Goal: Information Seeking & Learning: Learn about a topic

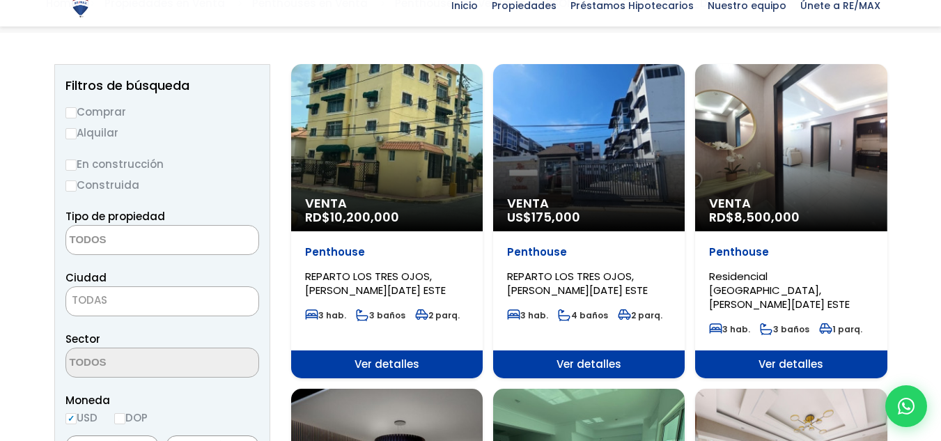
scroll to position [139, 0]
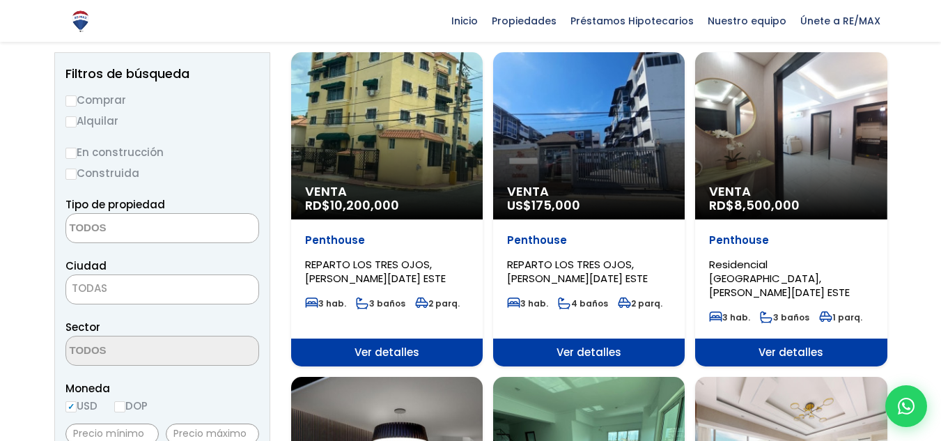
click at [234, 230] on span at bounding box center [162, 228] width 194 height 30
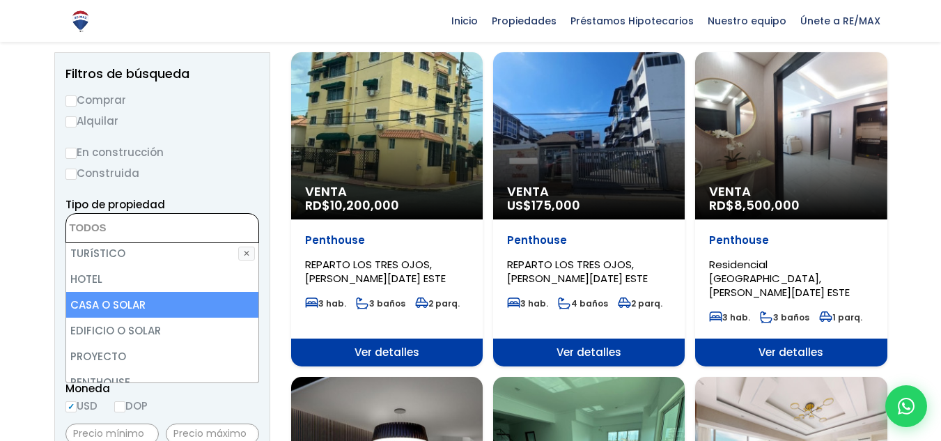
scroll to position [273, 0]
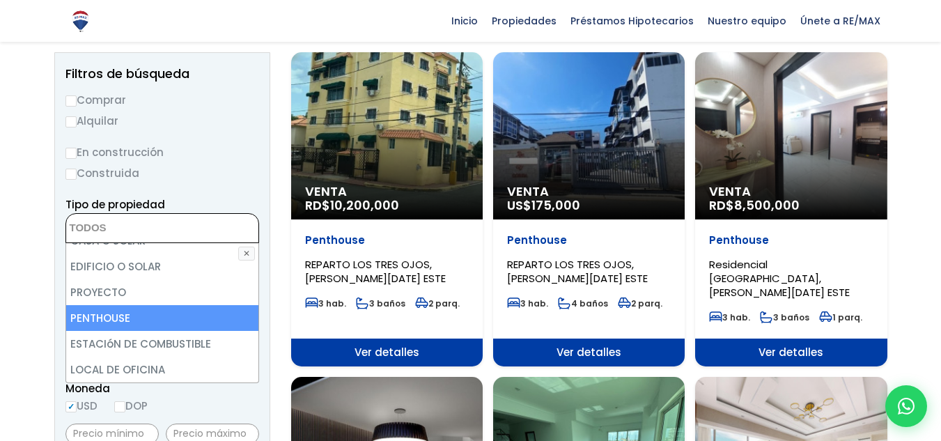
click at [154, 312] on li "PENTHOUSE" at bounding box center [162, 318] width 192 height 26
select select "penthouse"
click at [159, 316] on li "PENTHOUSE" at bounding box center [162, 318] width 192 height 26
click at [146, 313] on li "PENTHOUSE" at bounding box center [162, 318] width 192 height 26
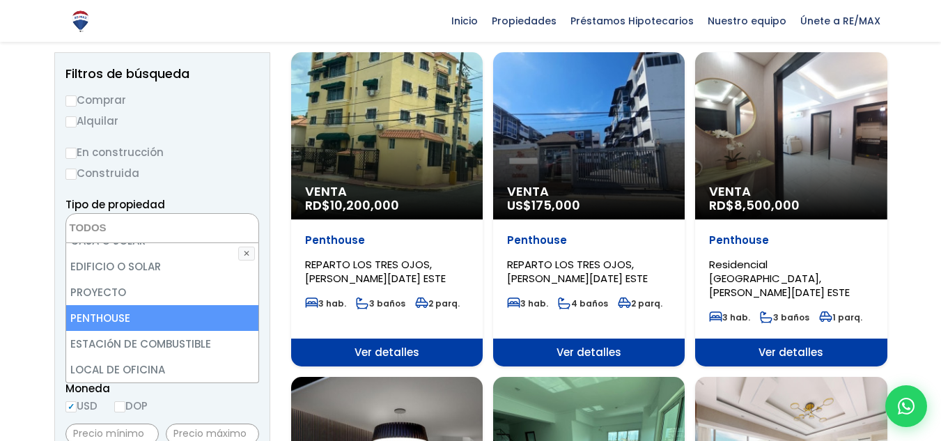
select select "penthouse"
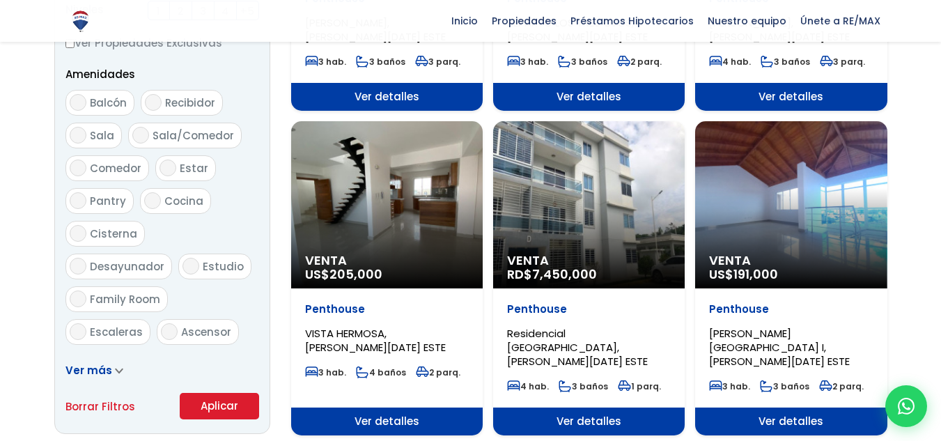
scroll to position [696, 0]
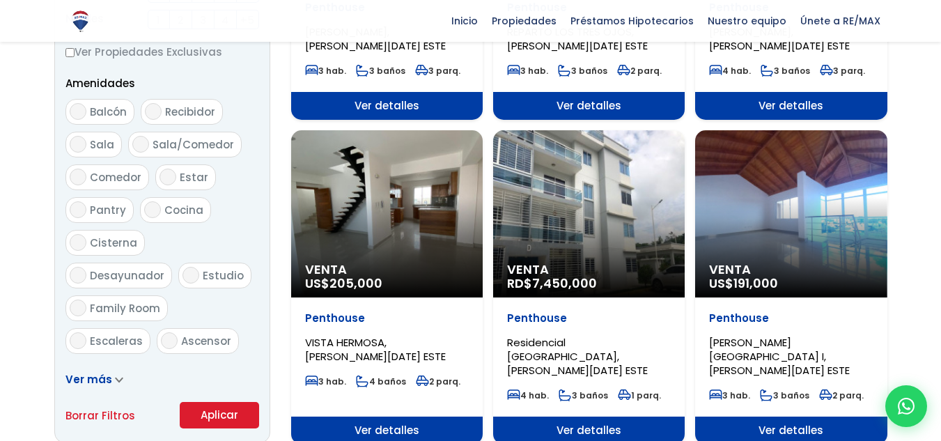
click at [75, 365] on input "Terraza techada" at bounding box center [78, 373] width 17 height 17
checkbox input "true"
click at [219, 409] on button "Aplicar" at bounding box center [219, 415] width 79 height 26
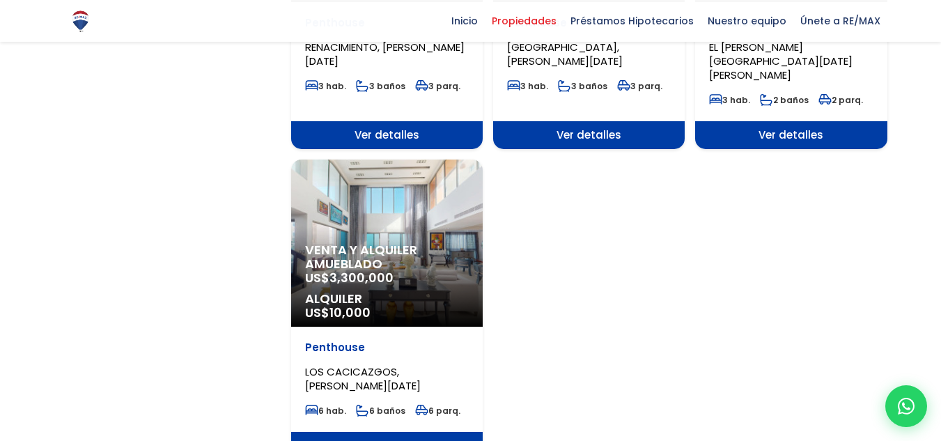
scroll to position [1810, 0]
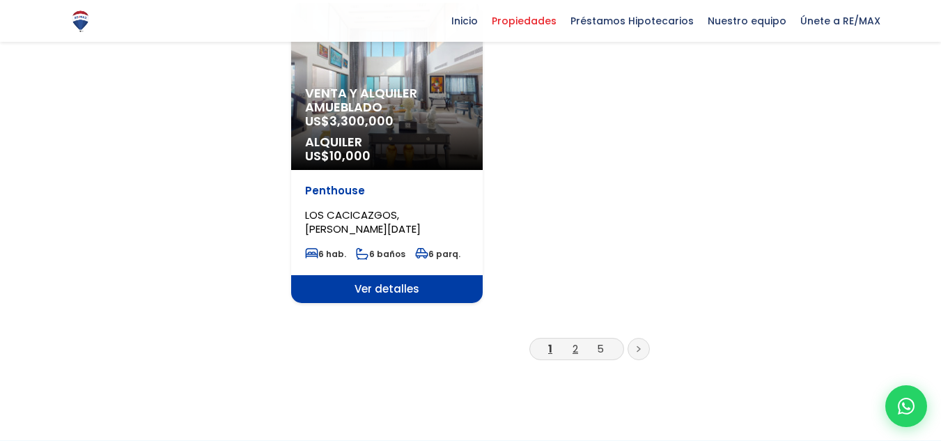
click at [571, 340] on li "2" at bounding box center [575, 348] width 22 height 17
click at [574, 341] on link "2" at bounding box center [575, 348] width 6 height 15
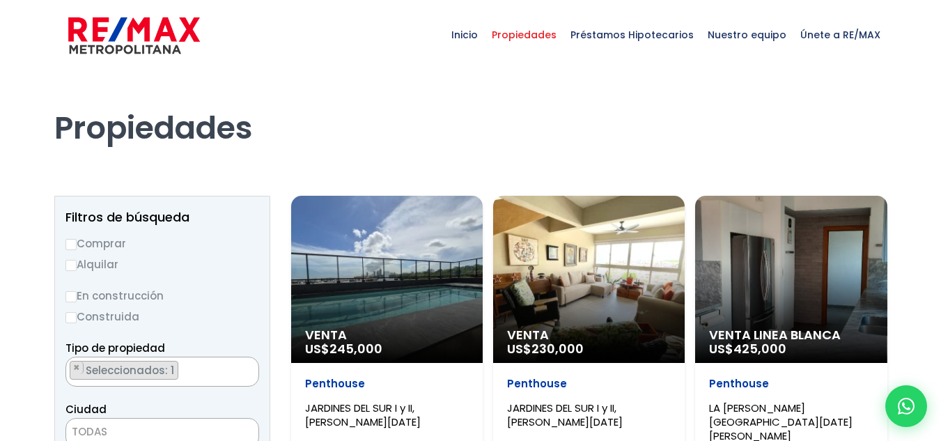
scroll to position [70, 0]
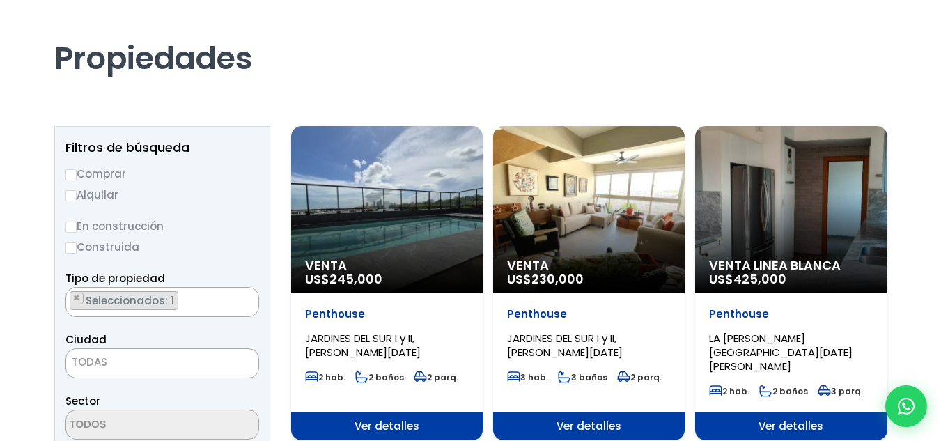
click at [402, 242] on div "Venta US$ 245,000" at bounding box center [386, 209] width 191 height 167
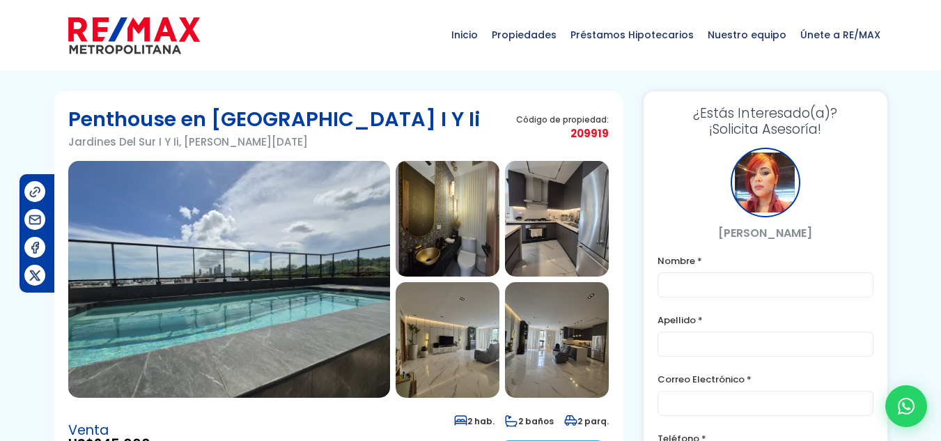
click at [281, 283] on img at bounding box center [229, 279] width 322 height 237
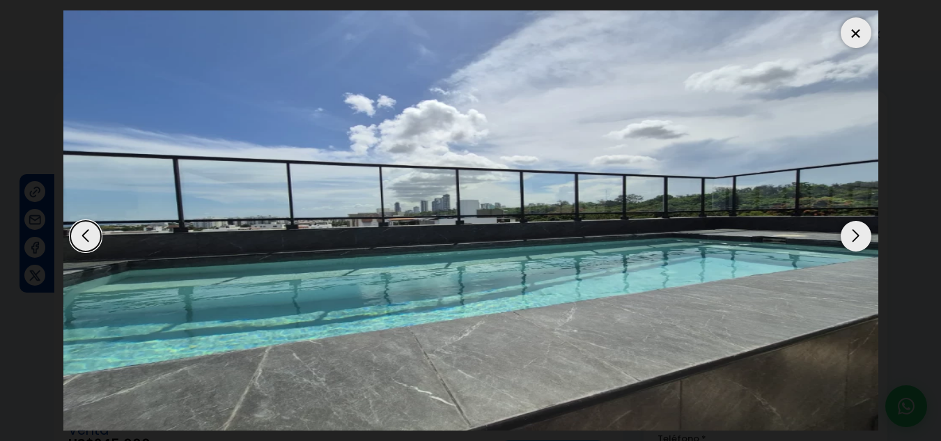
click at [854, 233] on div "Next slide" at bounding box center [855, 236] width 31 height 31
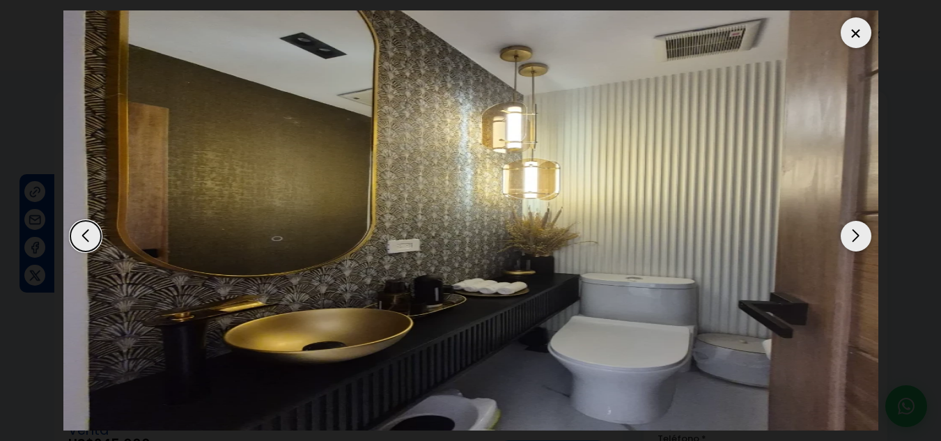
click at [854, 233] on div "Next slide" at bounding box center [855, 236] width 31 height 31
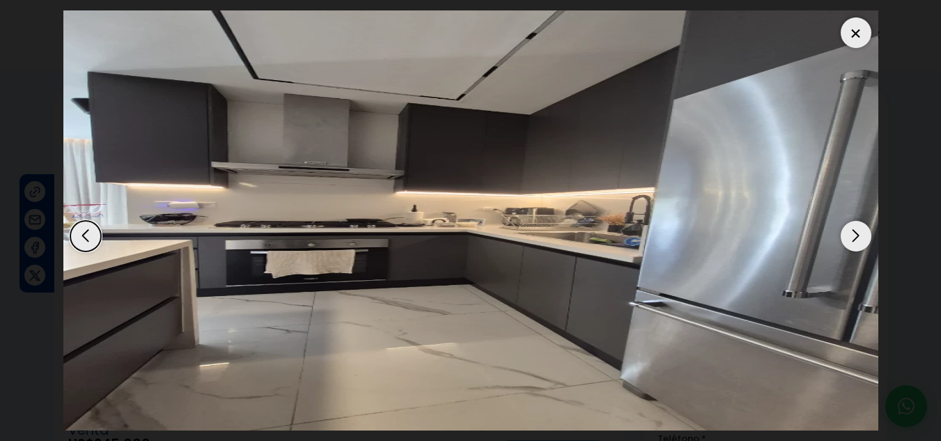
click at [854, 233] on div "Next slide" at bounding box center [855, 236] width 31 height 31
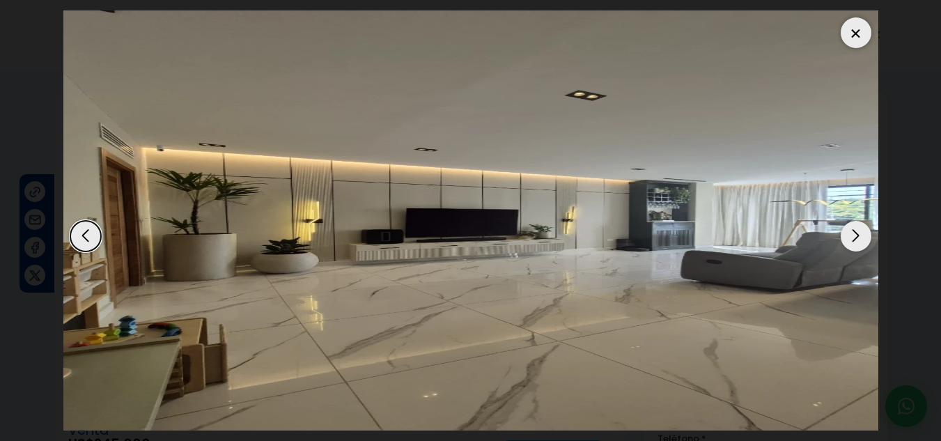
click at [854, 233] on div "Next slide" at bounding box center [855, 236] width 31 height 31
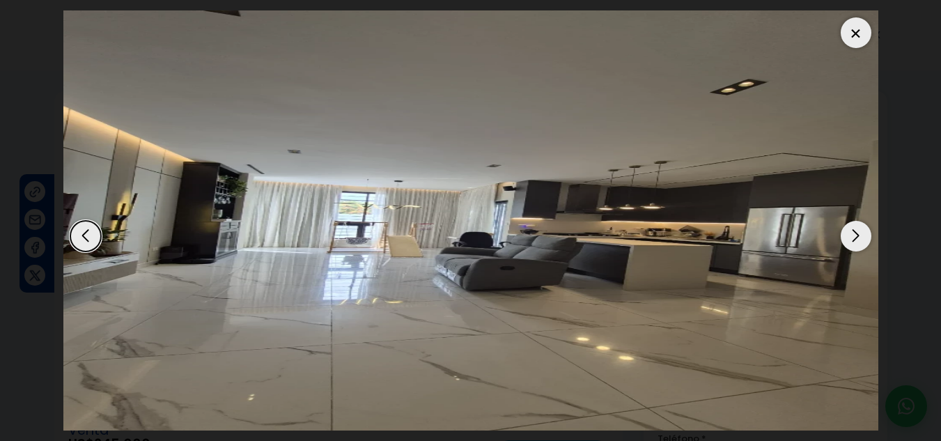
click at [854, 233] on div "Next slide" at bounding box center [855, 236] width 31 height 31
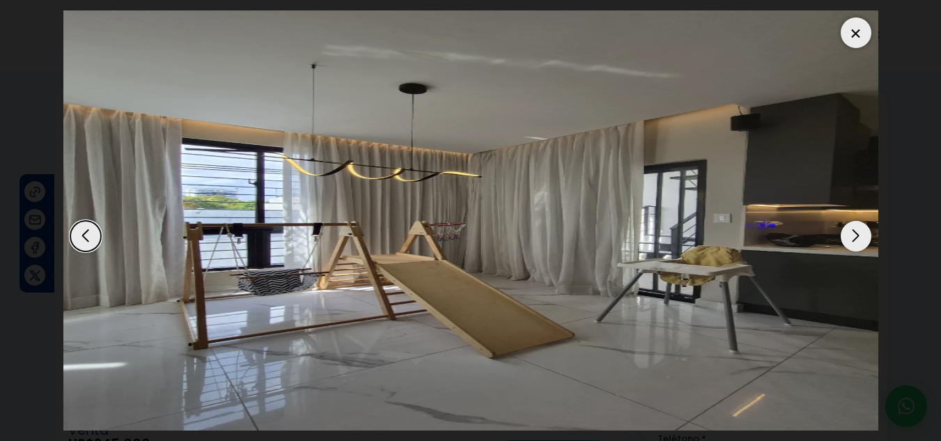
click at [854, 233] on div "Next slide" at bounding box center [855, 236] width 31 height 31
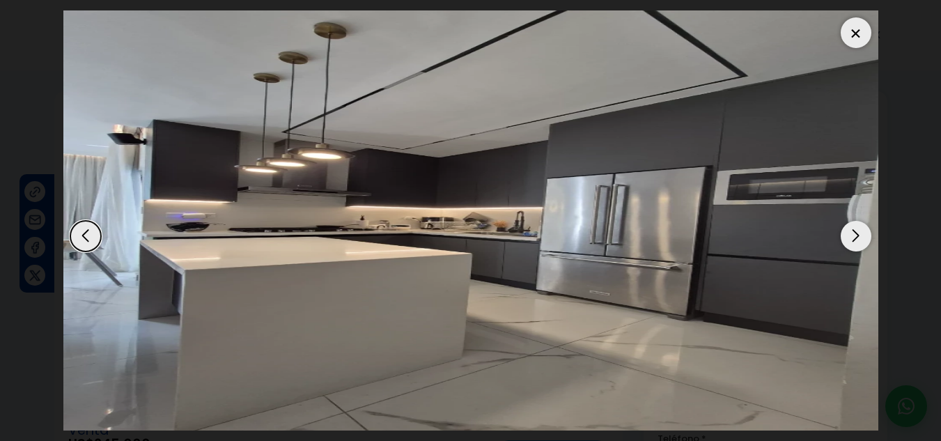
click at [854, 233] on div "Next slide" at bounding box center [855, 236] width 31 height 31
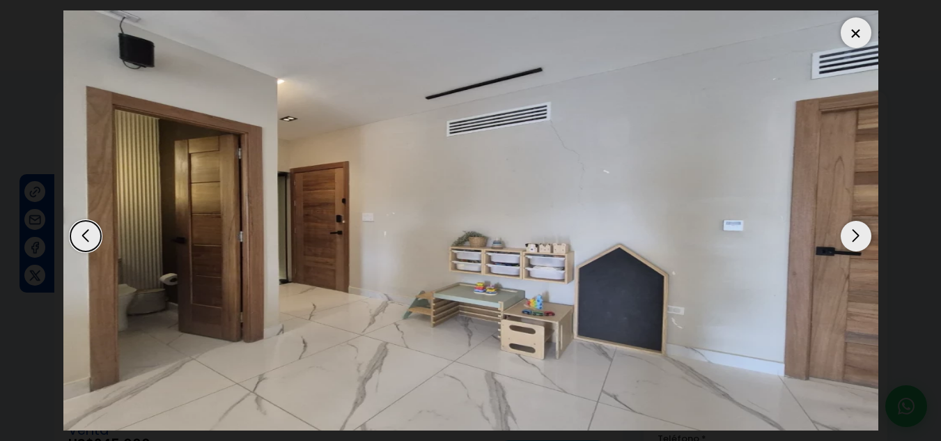
click at [854, 233] on div "Next slide" at bounding box center [855, 236] width 31 height 31
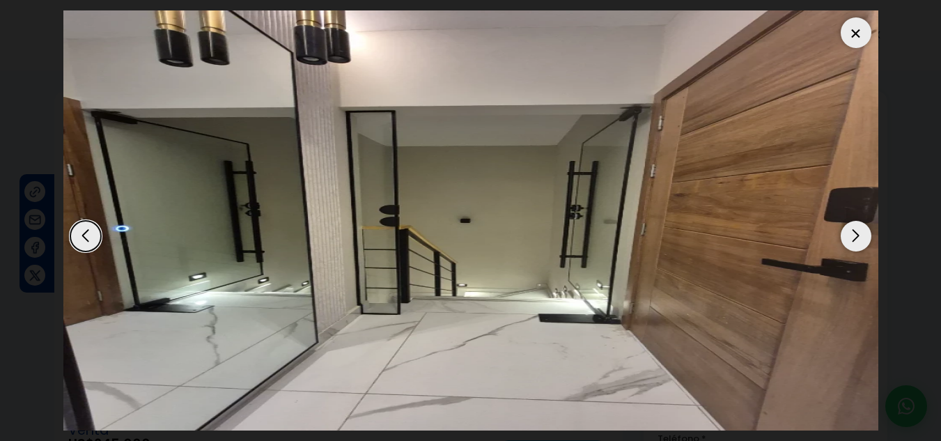
click at [854, 233] on div "Next slide" at bounding box center [855, 236] width 31 height 31
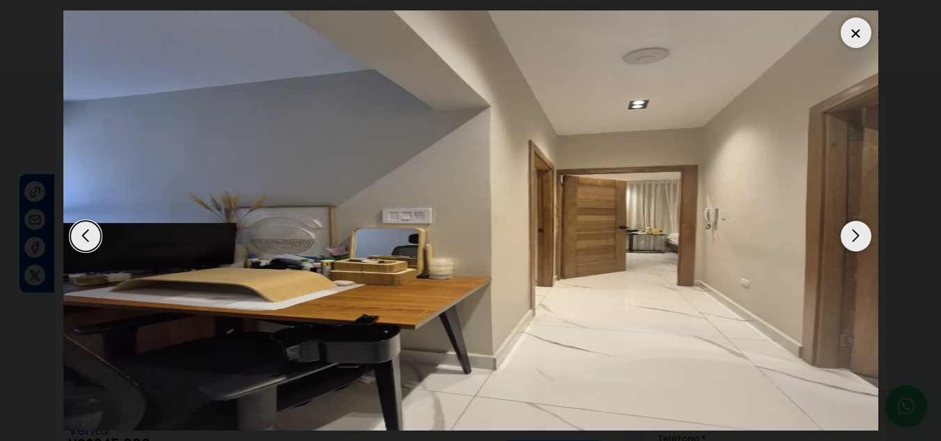
click at [854, 233] on div "Next slide" at bounding box center [855, 236] width 31 height 31
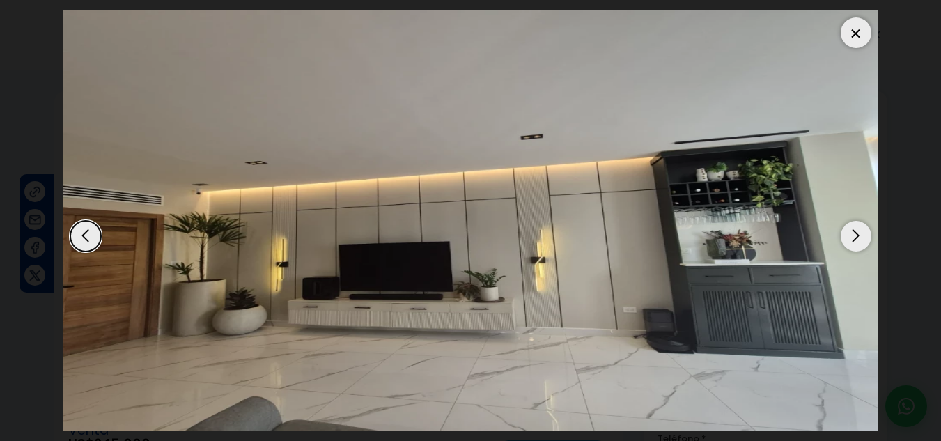
click at [854, 233] on div "Next slide" at bounding box center [855, 236] width 31 height 31
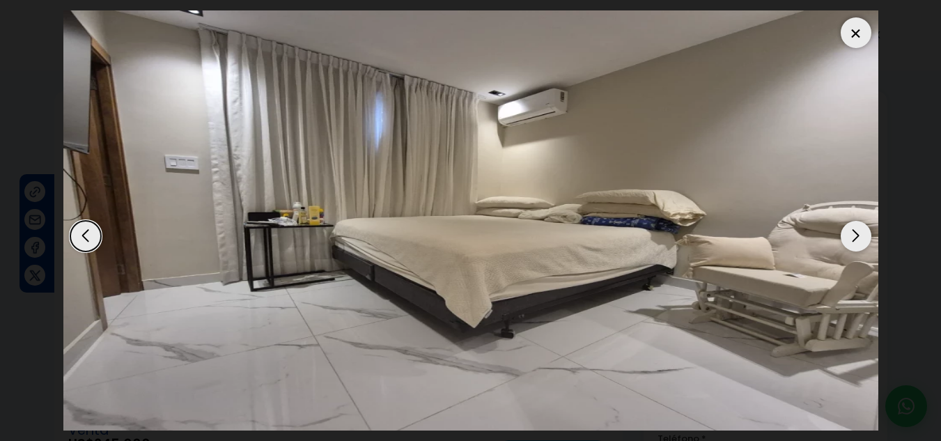
click at [854, 233] on div "Next slide" at bounding box center [855, 236] width 31 height 31
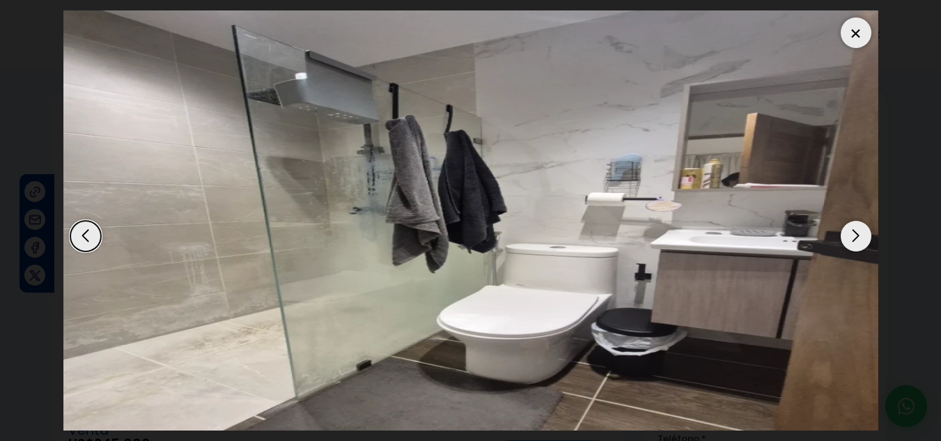
click at [854, 233] on div "Next slide" at bounding box center [855, 236] width 31 height 31
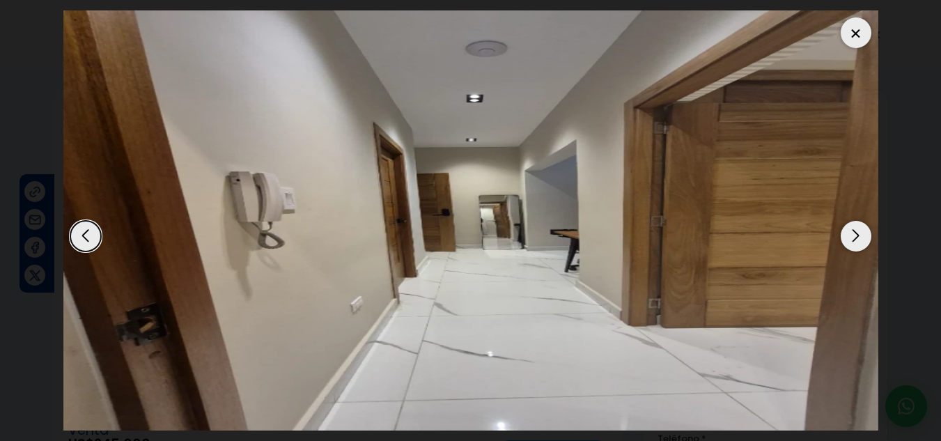
click at [854, 233] on div "Next slide" at bounding box center [855, 236] width 31 height 31
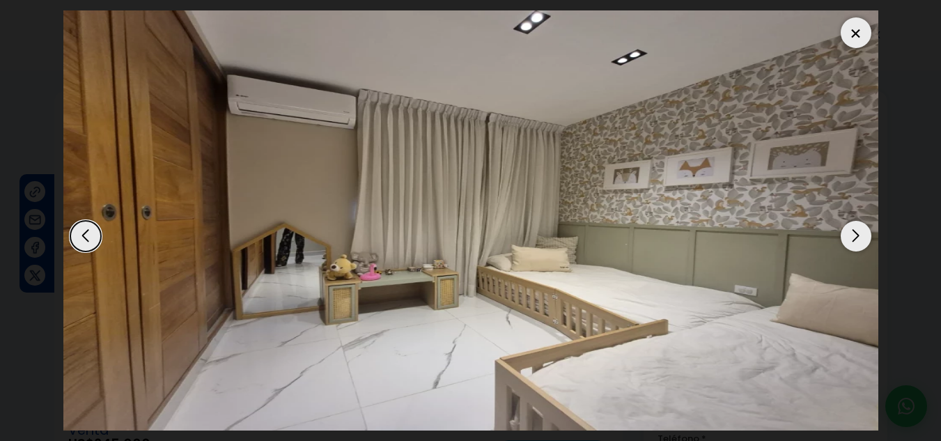
click at [854, 233] on div "Next slide" at bounding box center [855, 236] width 31 height 31
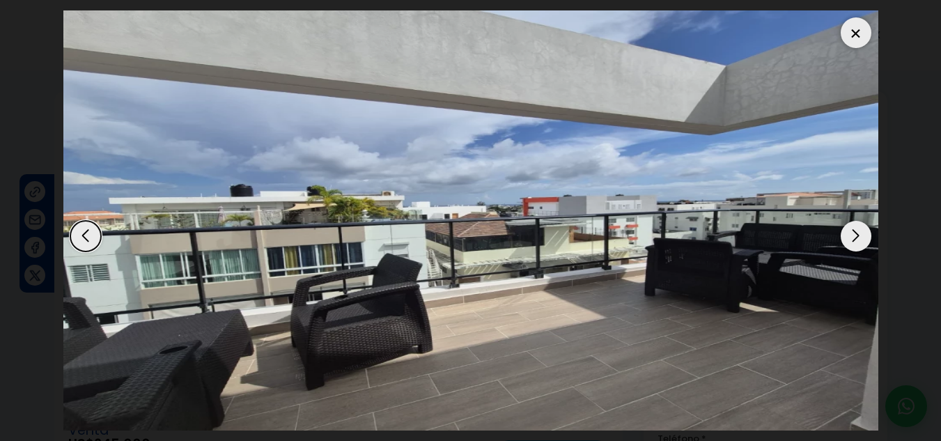
click at [854, 233] on div "Next slide" at bounding box center [855, 236] width 31 height 31
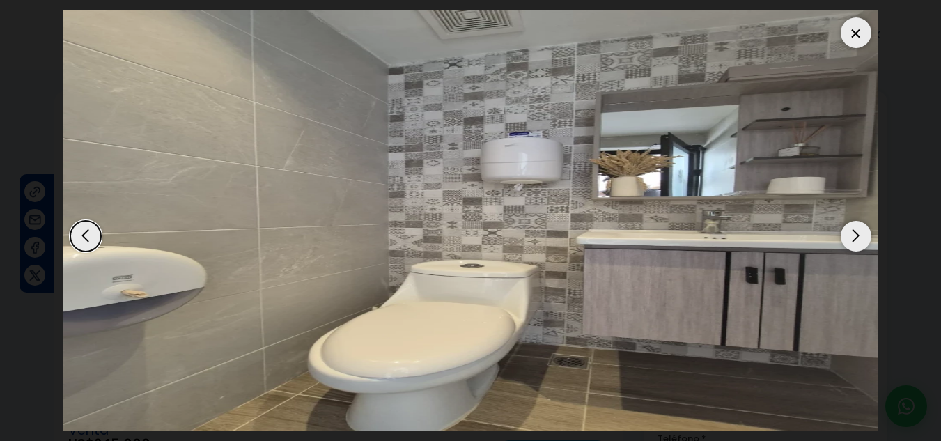
click at [854, 233] on div "Next slide" at bounding box center [855, 236] width 31 height 31
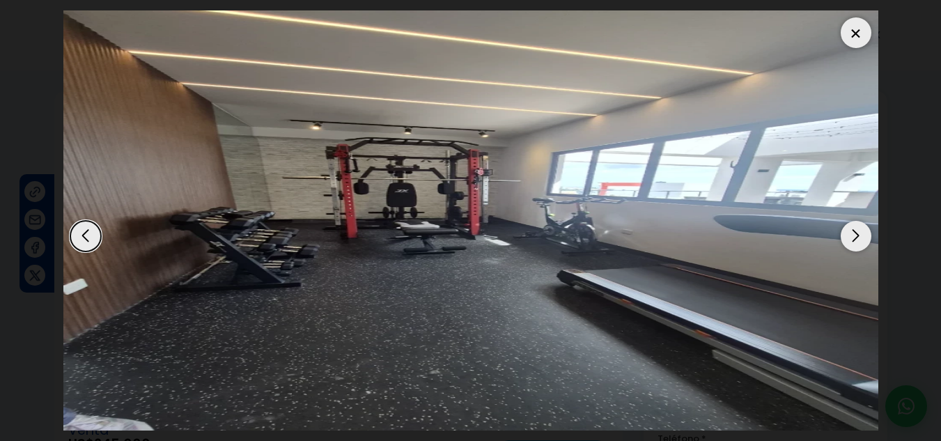
click at [854, 233] on div "Next slide" at bounding box center [855, 236] width 31 height 31
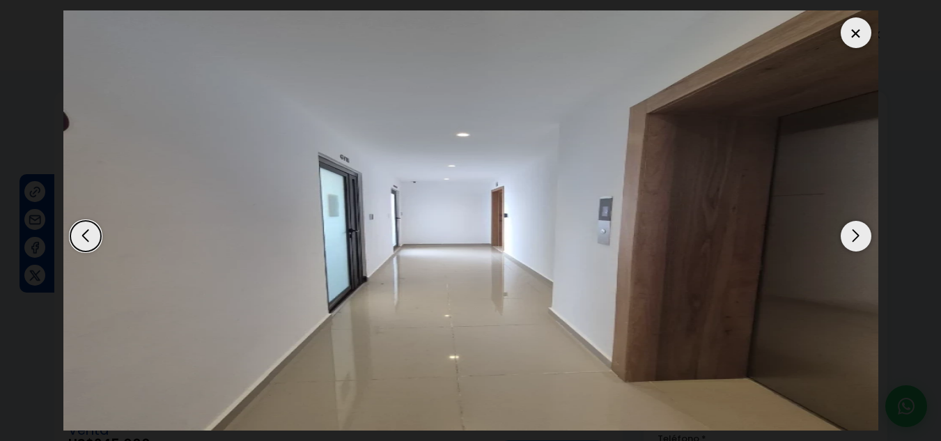
click at [854, 233] on div "Next slide" at bounding box center [855, 236] width 31 height 31
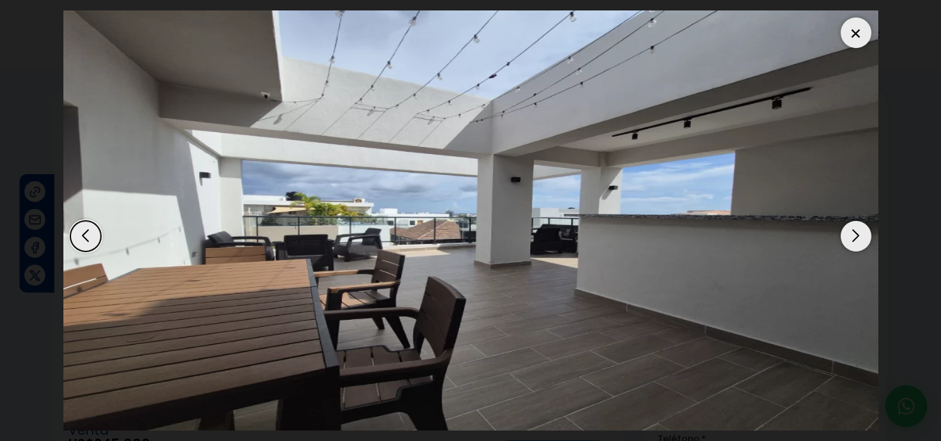
click at [854, 233] on div "Next slide" at bounding box center [855, 236] width 31 height 31
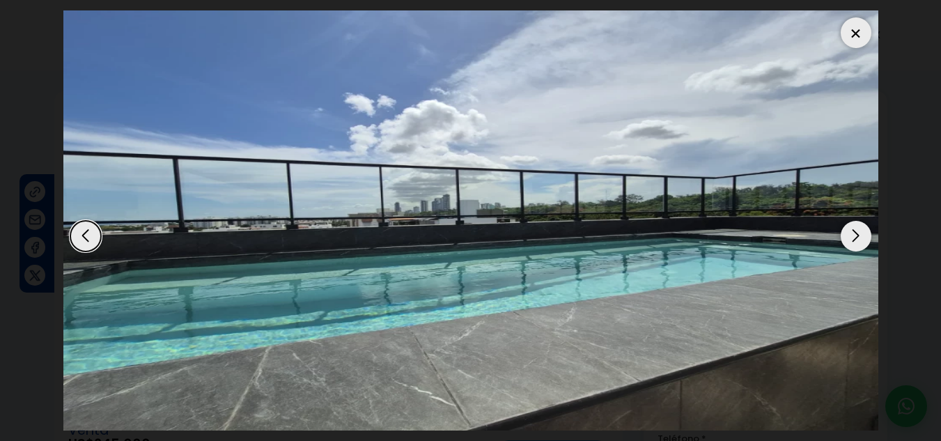
click at [854, 233] on div "Next slide" at bounding box center [855, 236] width 31 height 31
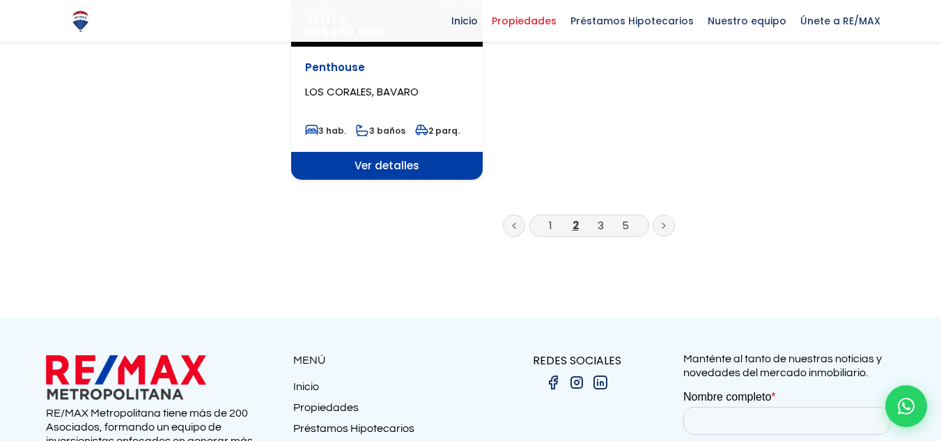
scroll to position [1949, 0]
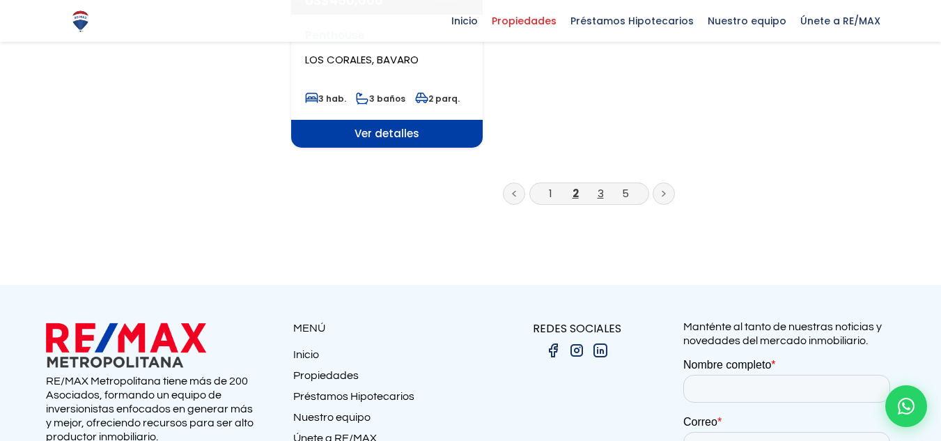
click at [602, 186] on link "3" at bounding box center [600, 193] width 6 height 15
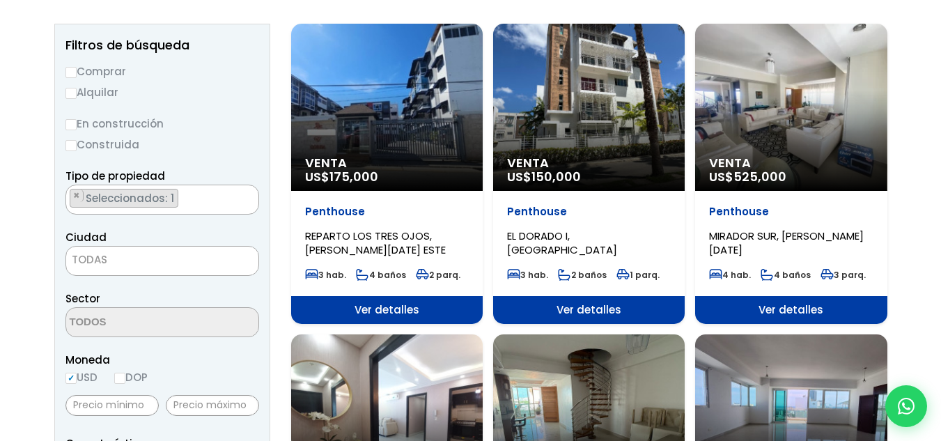
scroll to position [209, 0]
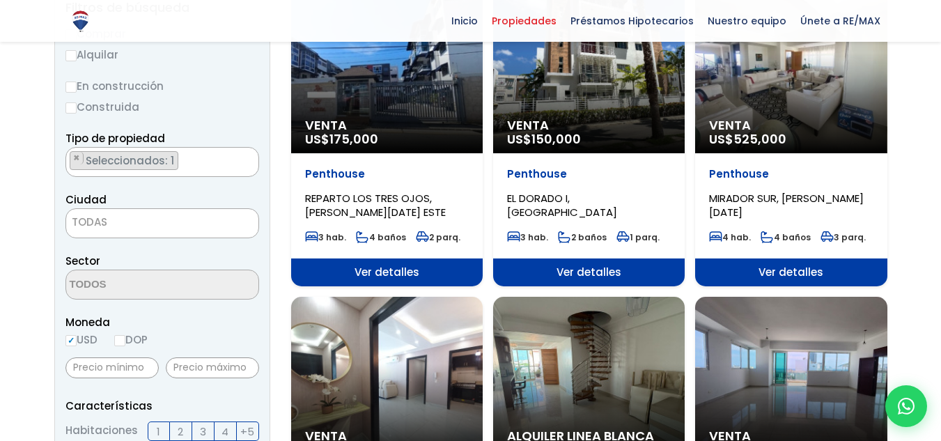
click at [233, 221] on span "TODAS" at bounding box center [162, 221] width 192 height 19
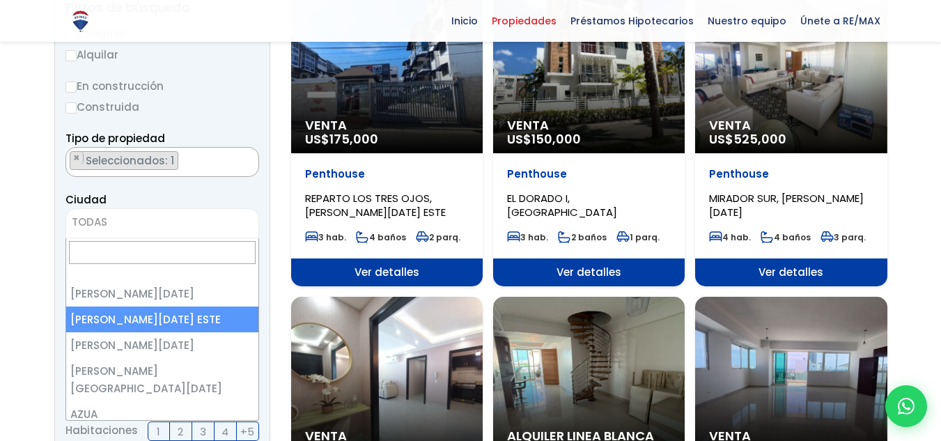
select select "148"
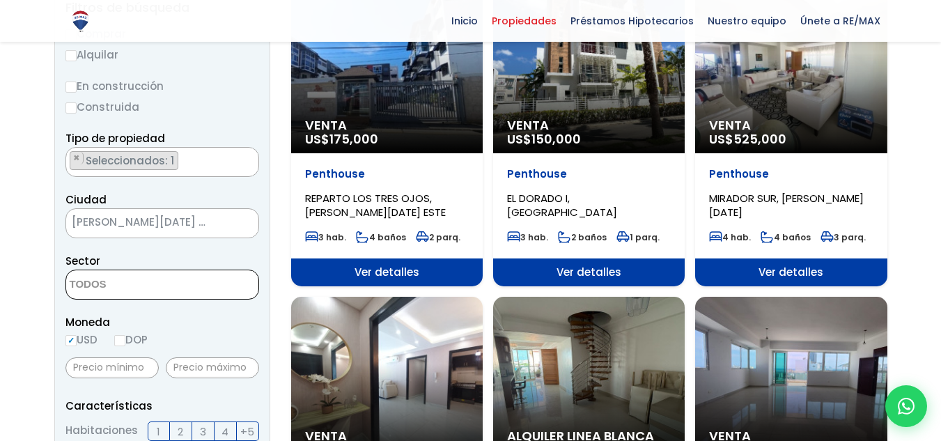
click at [222, 288] on span at bounding box center [162, 284] width 194 height 30
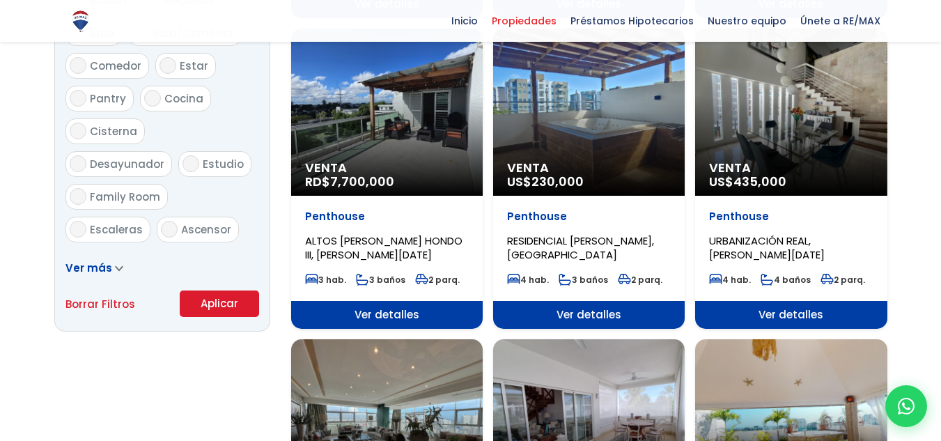
scroll to position [835, 0]
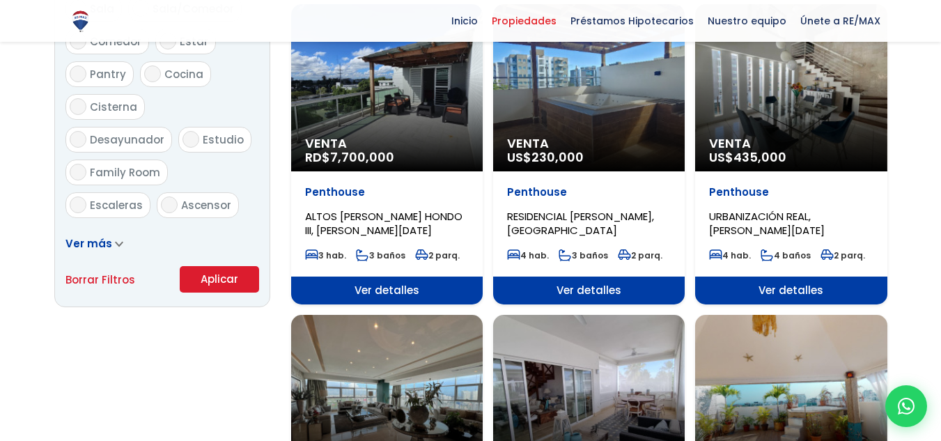
click at [118, 244] on icon at bounding box center [119, 243] width 6 height 3
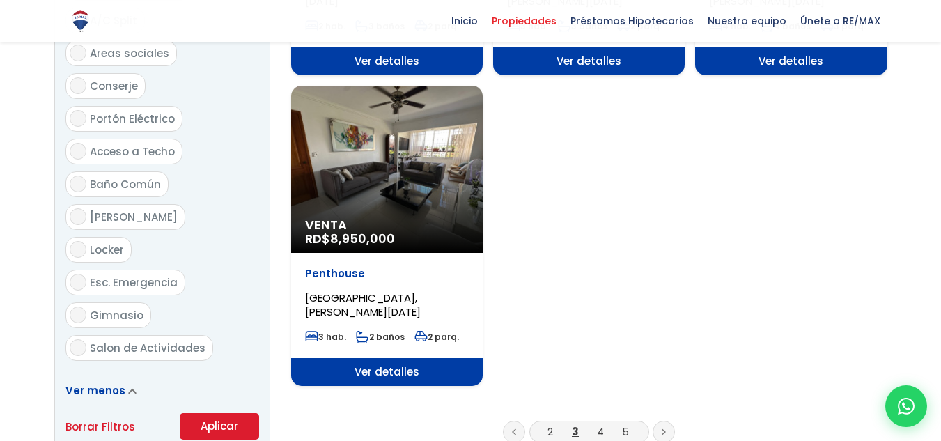
scroll to position [1740, 0]
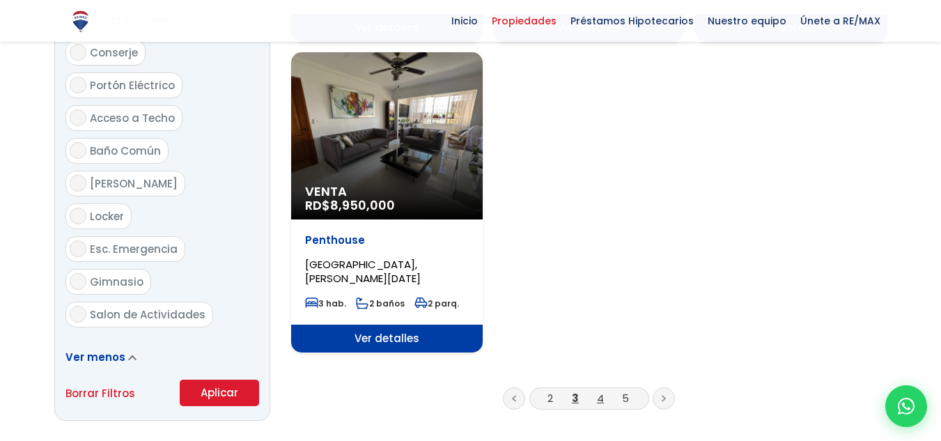
click at [603, 391] on link "4" at bounding box center [600, 398] width 7 height 15
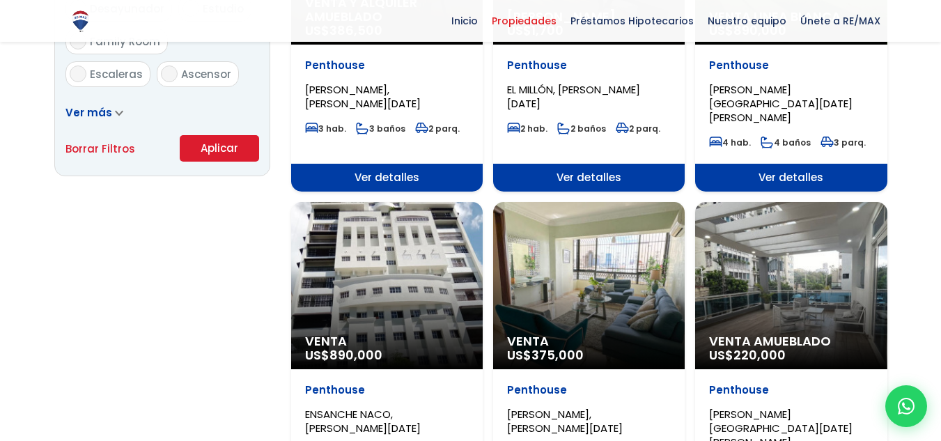
scroll to position [975, 0]
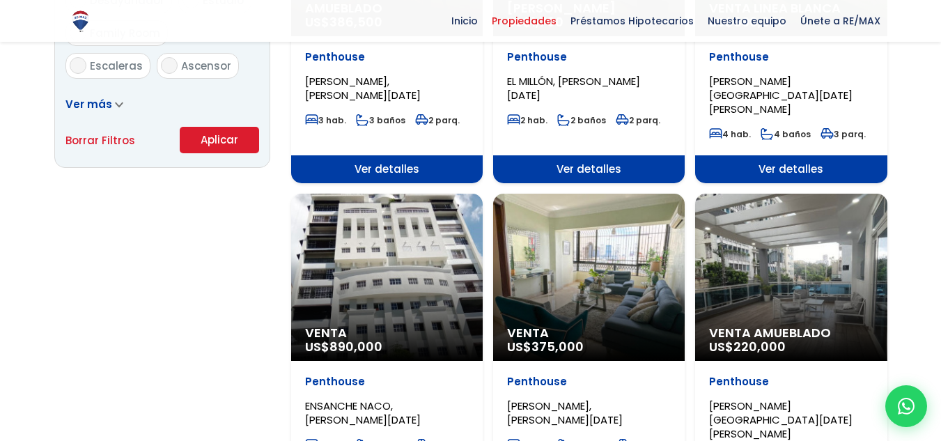
click at [791, 256] on div "Venta Amueblado US$ 220,000" at bounding box center [790, 277] width 191 height 167
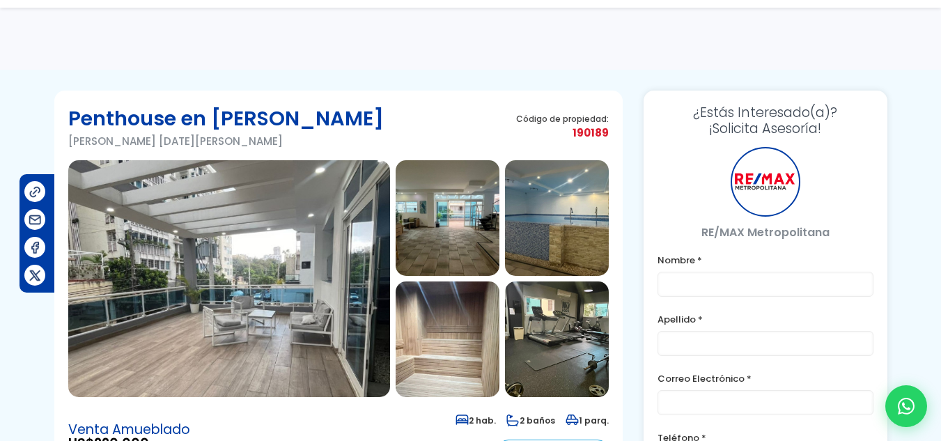
scroll to position [70, 0]
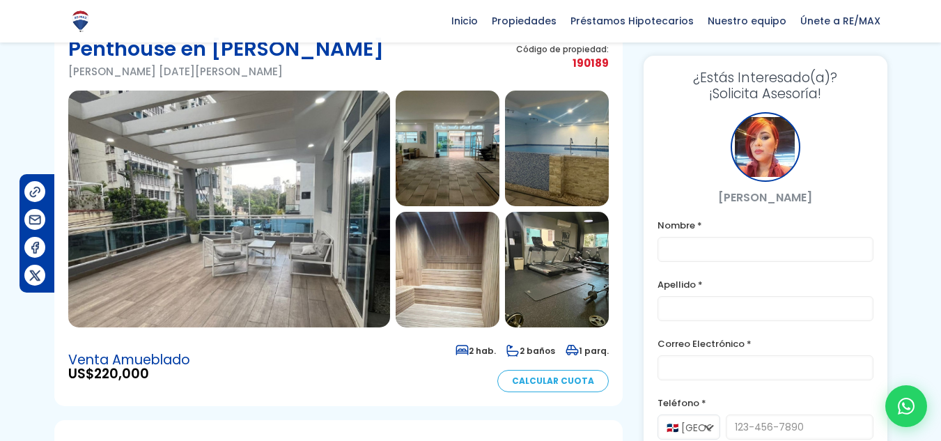
click at [294, 256] on img at bounding box center [229, 209] width 322 height 237
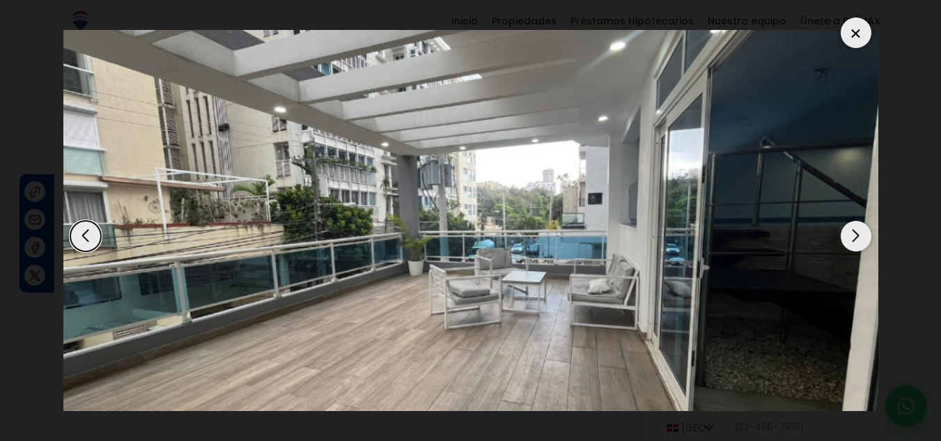
click at [856, 234] on div "Next slide" at bounding box center [855, 236] width 31 height 31
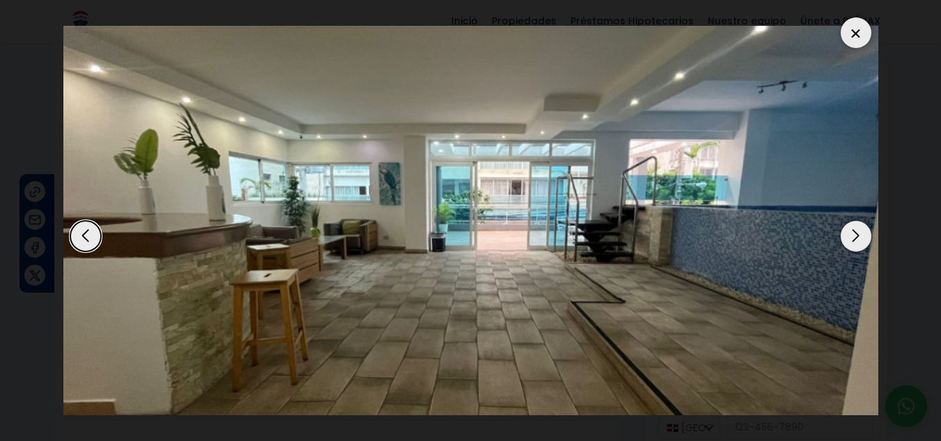
click at [856, 234] on div "Next slide" at bounding box center [855, 236] width 31 height 31
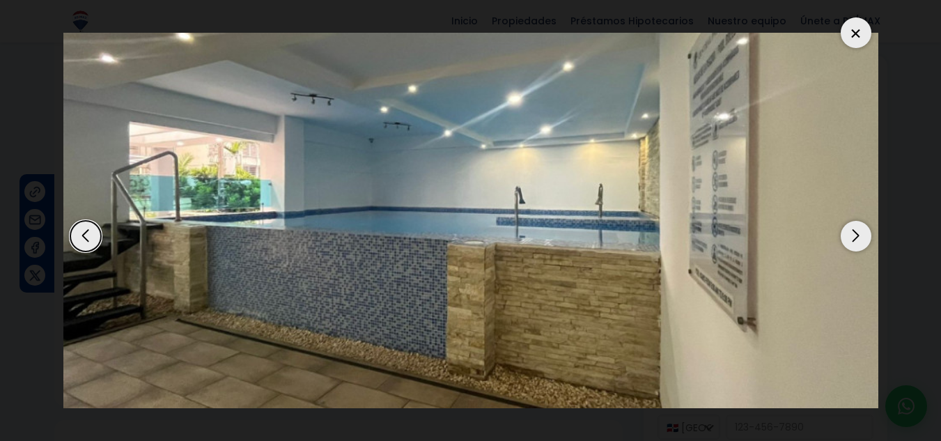
click at [856, 234] on div "Next slide" at bounding box center [855, 236] width 31 height 31
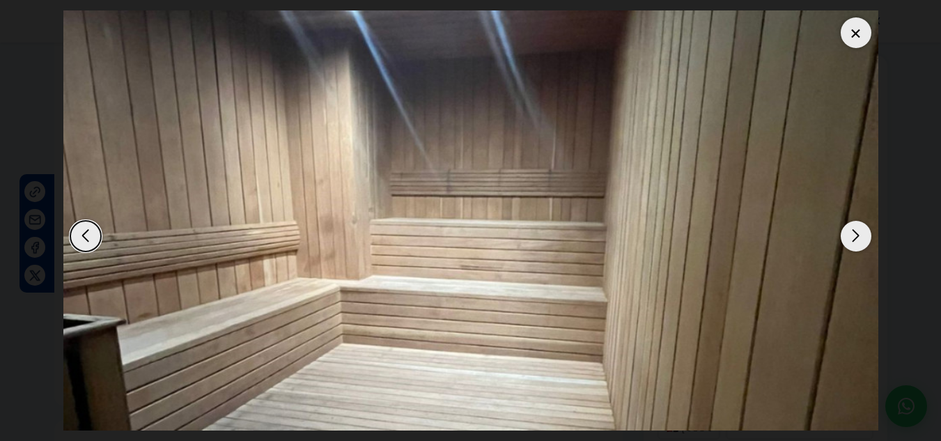
click at [856, 234] on div "Next slide" at bounding box center [855, 236] width 31 height 31
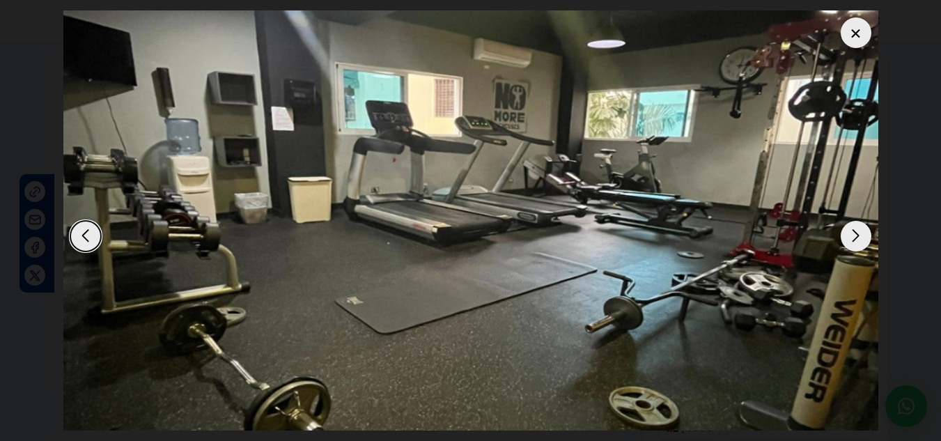
click at [856, 234] on div "Next slide" at bounding box center [855, 236] width 31 height 31
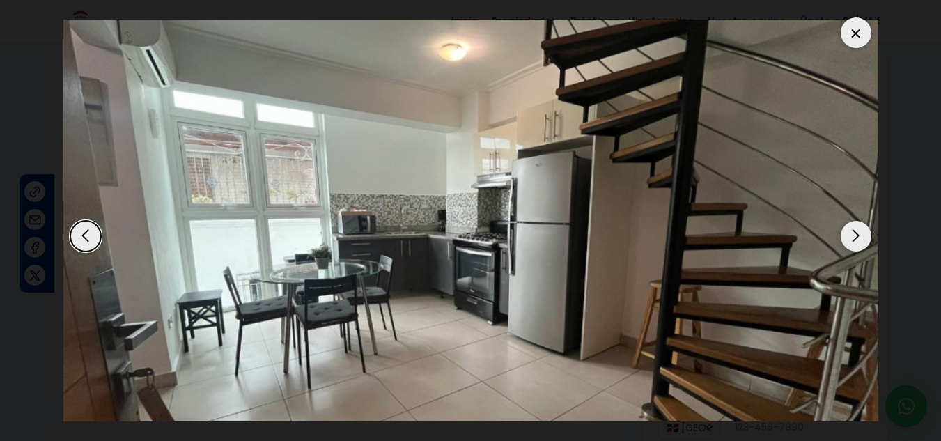
click at [856, 234] on div "Next slide" at bounding box center [855, 236] width 31 height 31
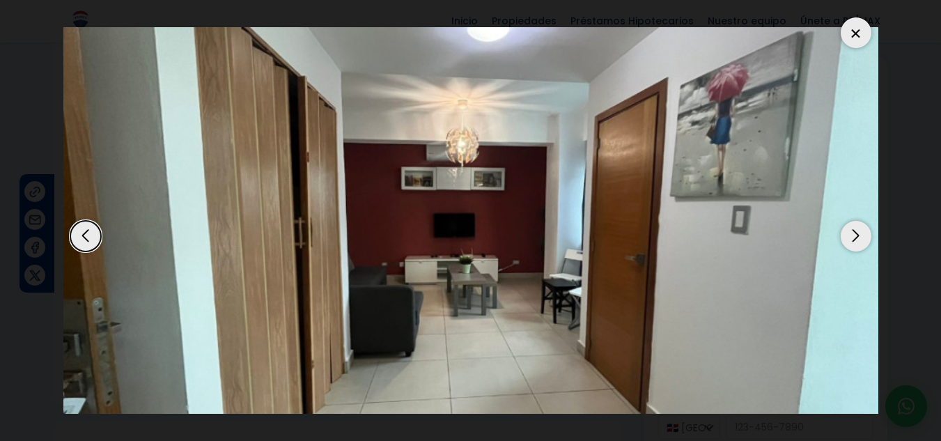
click at [856, 234] on div "Next slide" at bounding box center [855, 236] width 31 height 31
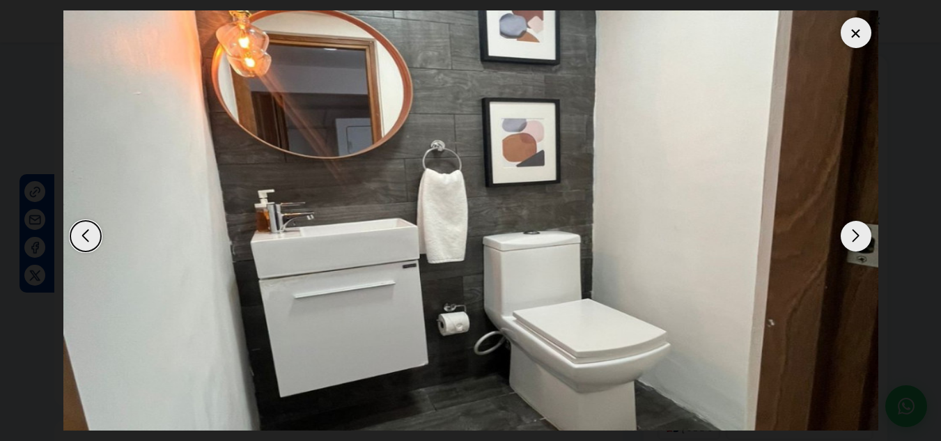
click at [856, 234] on div "Next slide" at bounding box center [855, 236] width 31 height 31
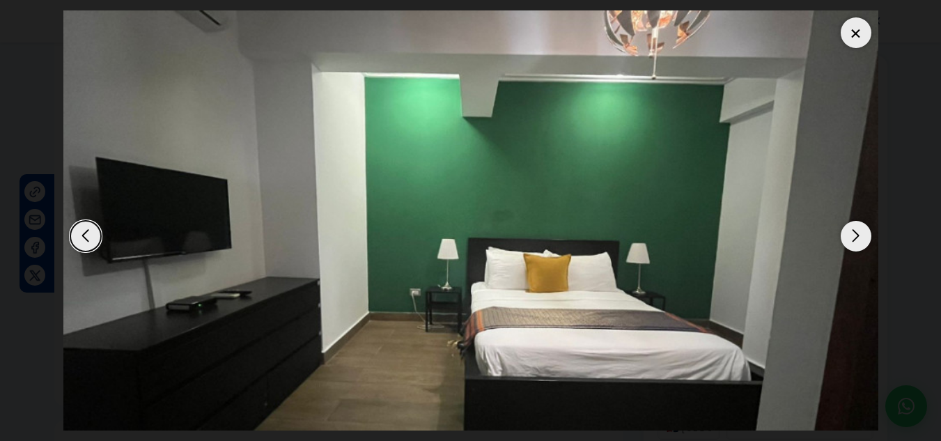
click at [856, 234] on div "Next slide" at bounding box center [855, 236] width 31 height 31
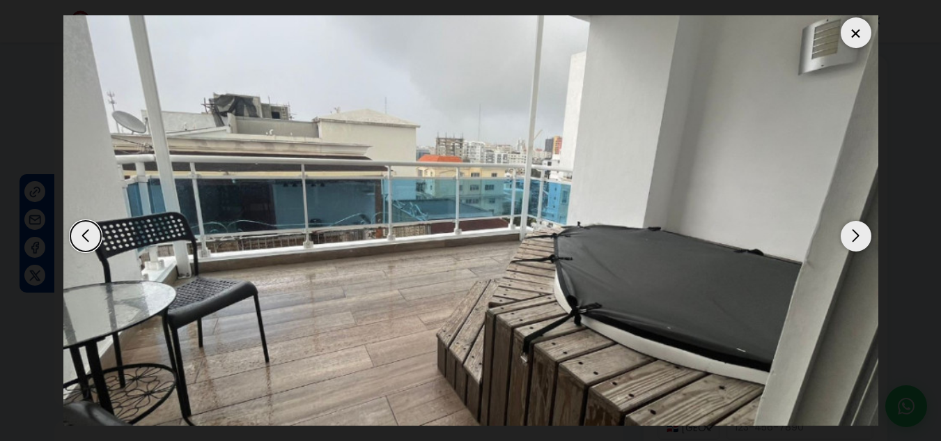
click at [856, 234] on div "Next slide" at bounding box center [855, 236] width 31 height 31
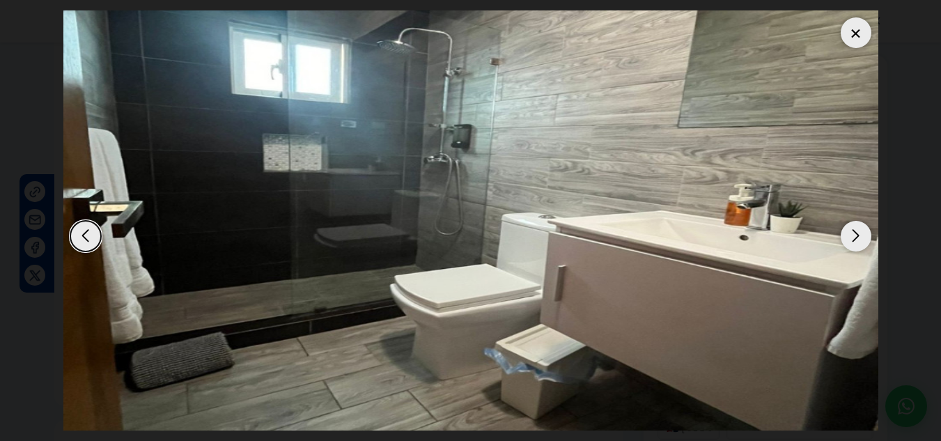
click at [856, 234] on div "Next slide" at bounding box center [855, 236] width 31 height 31
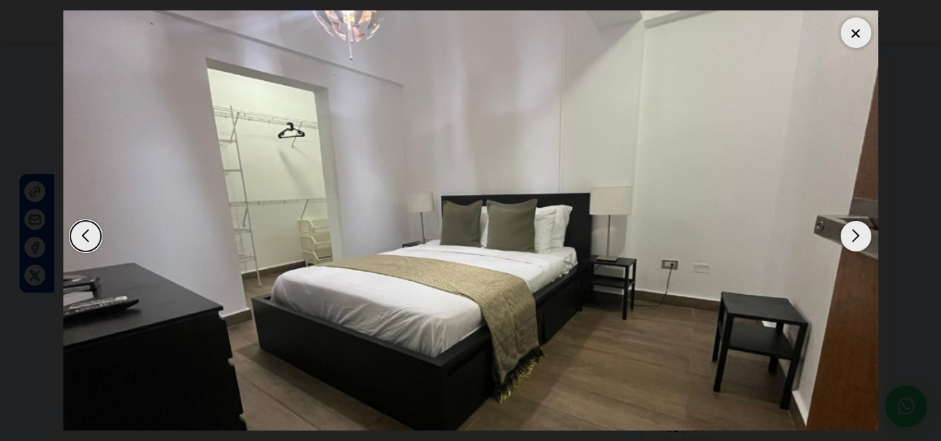
click at [856, 234] on div "Next slide" at bounding box center [855, 236] width 31 height 31
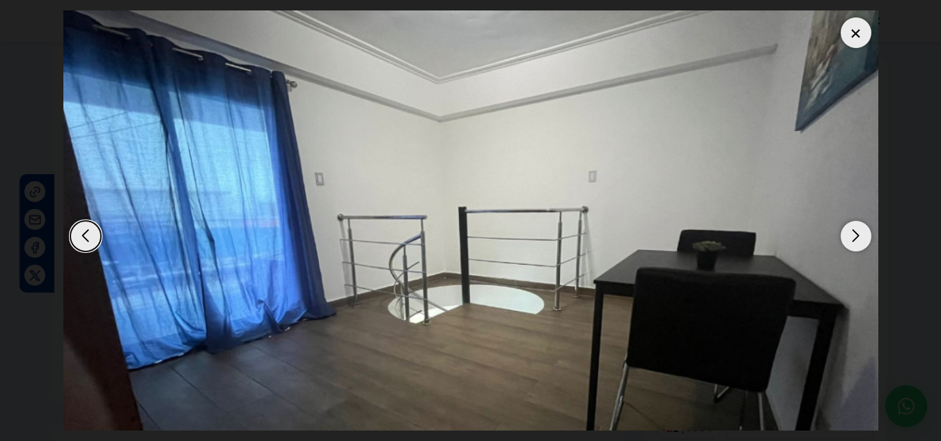
click at [856, 36] on div at bounding box center [855, 32] width 31 height 31
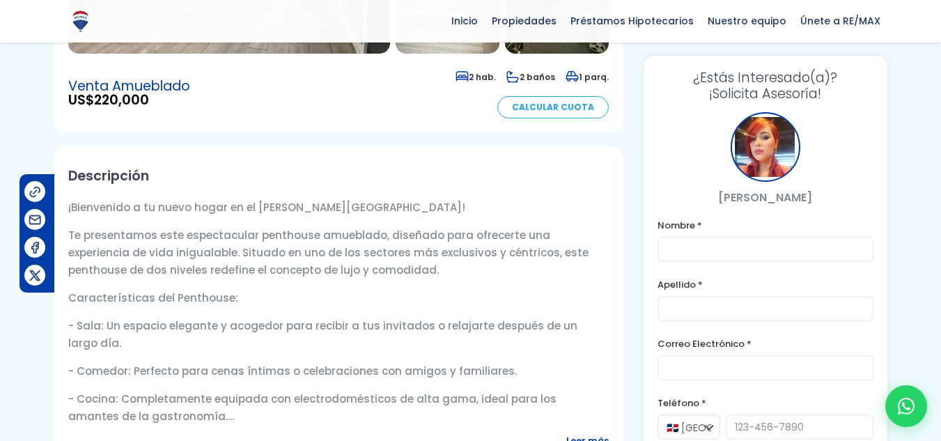
scroll to position [348, 0]
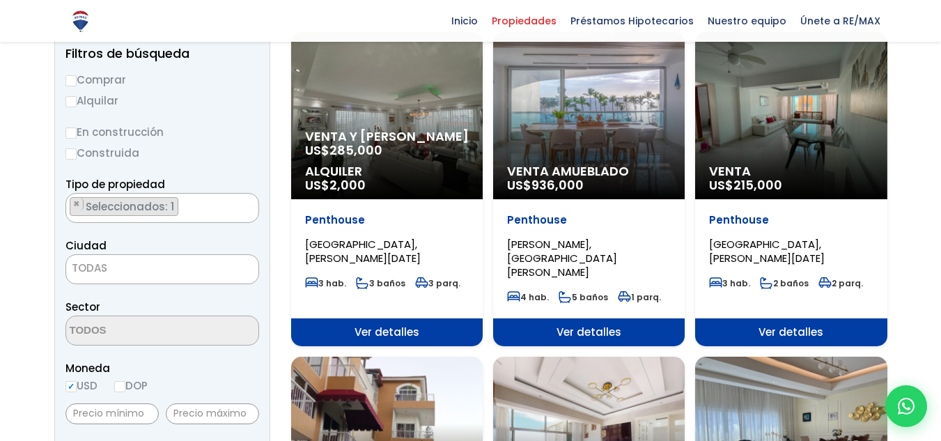
scroll to position [139, 0]
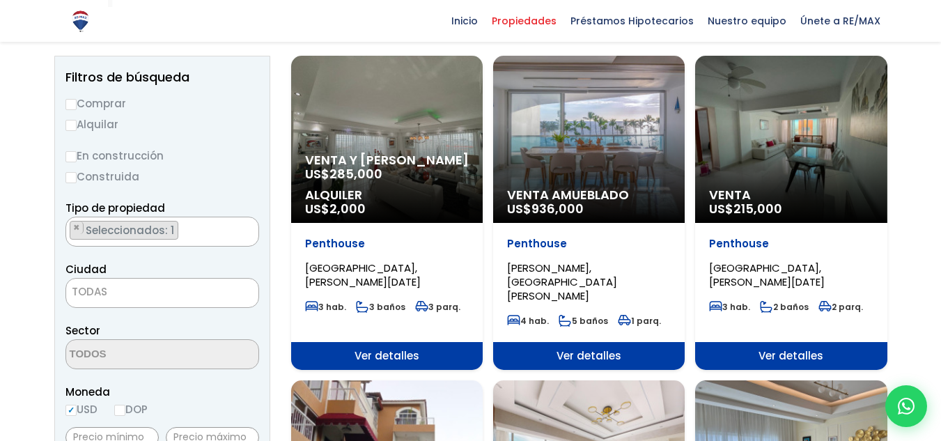
click at [70, 103] on input "Comprar" at bounding box center [70, 104] width 11 height 11
radio input "true"
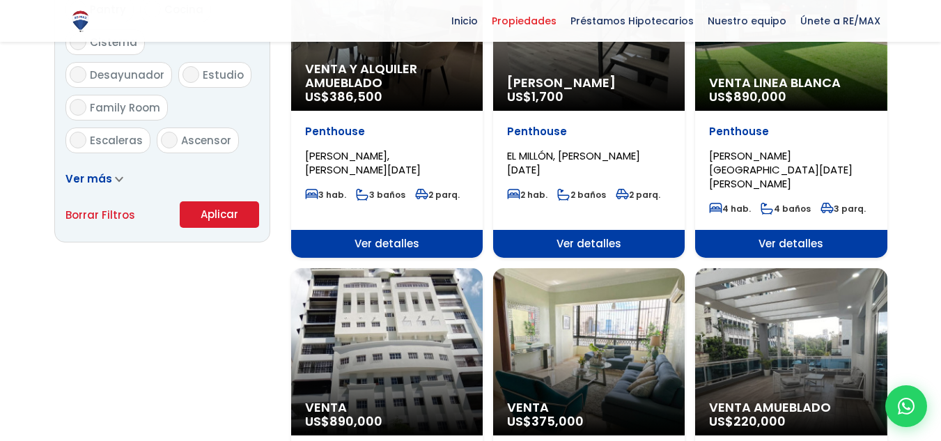
scroll to position [905, 0]
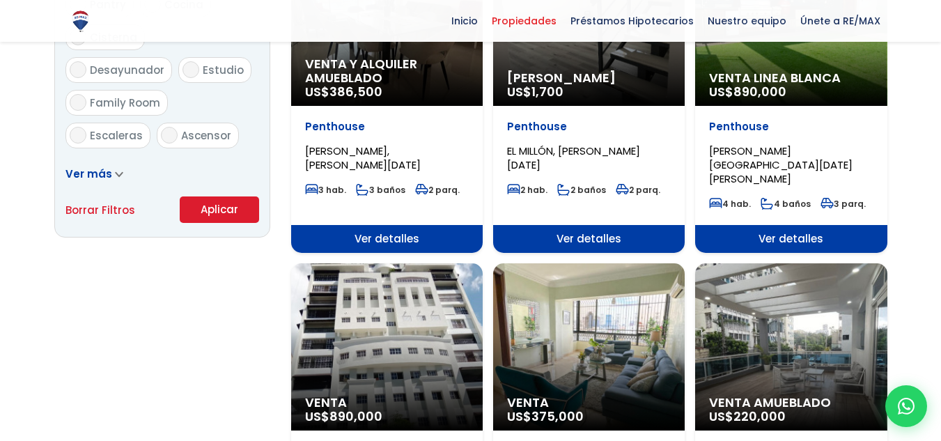
click at [227, 201] on button "Aplicar" at bounding box center [219, 209] width 79 height 26
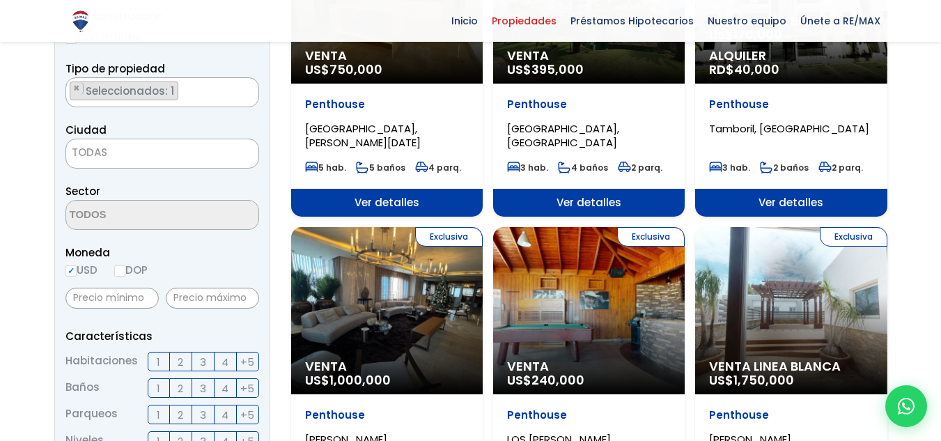
scroll to position [209, 0]
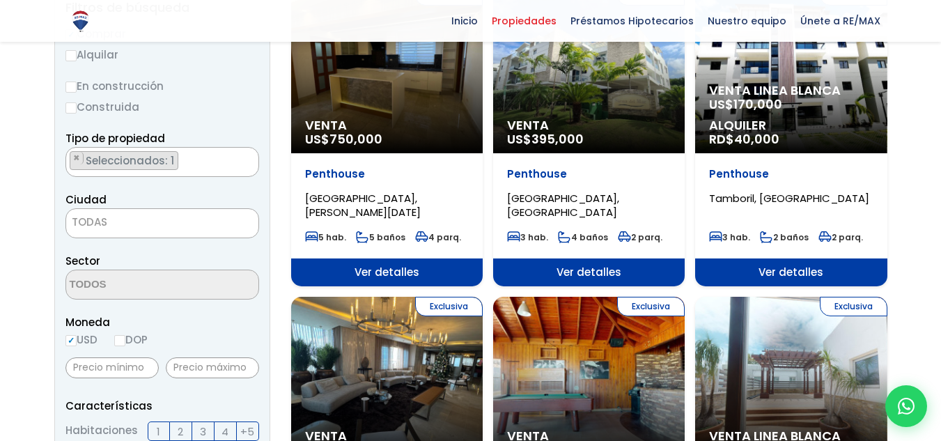
click at [224, 220] on span "TODAS" at bounding box center [162, 221] width 192 height 19
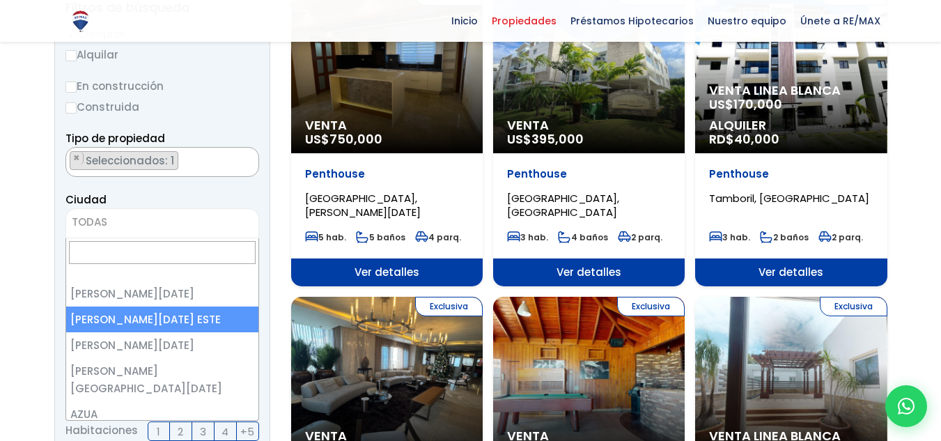
select select "148"
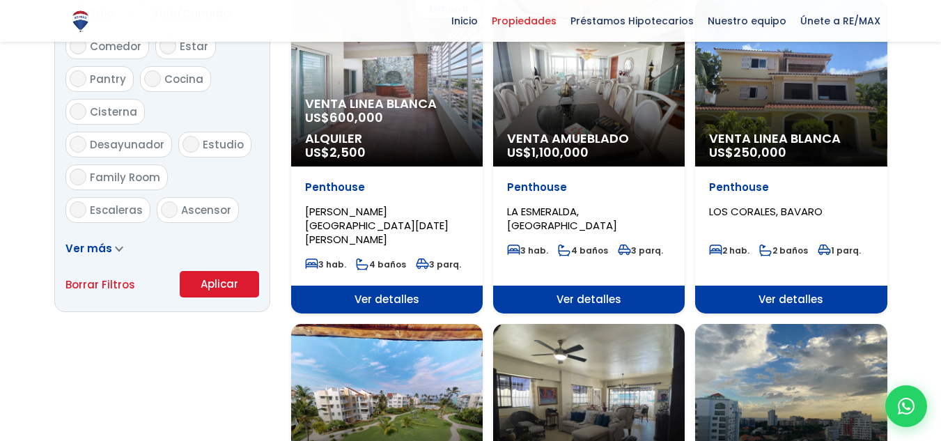
scroll to position [835, 0]
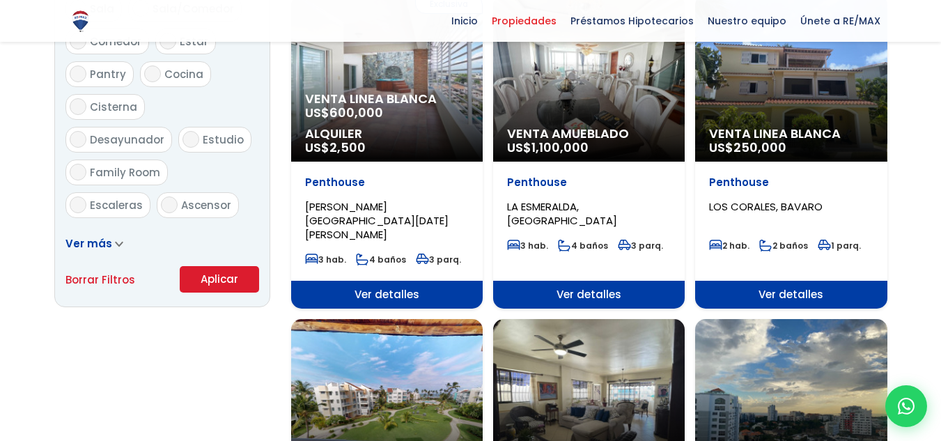
click at [218, 275] on button "Aplicar" at bounding box center [219, 279] width 79 height 26
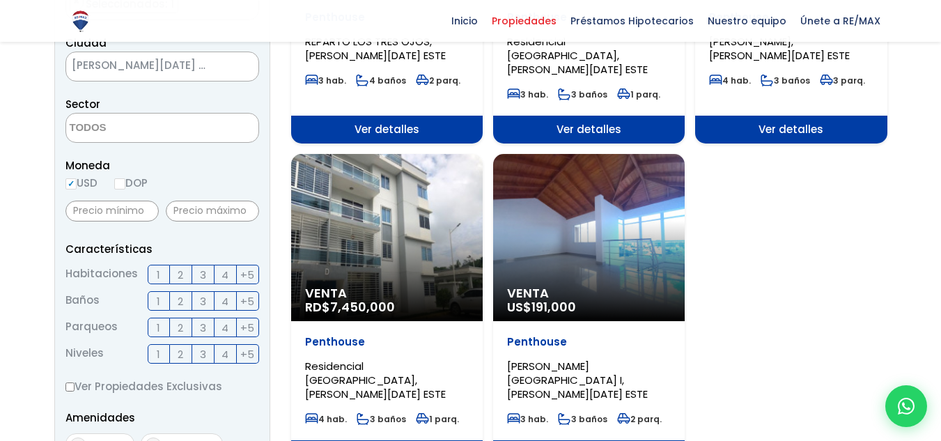
scroll to position [278, 0]
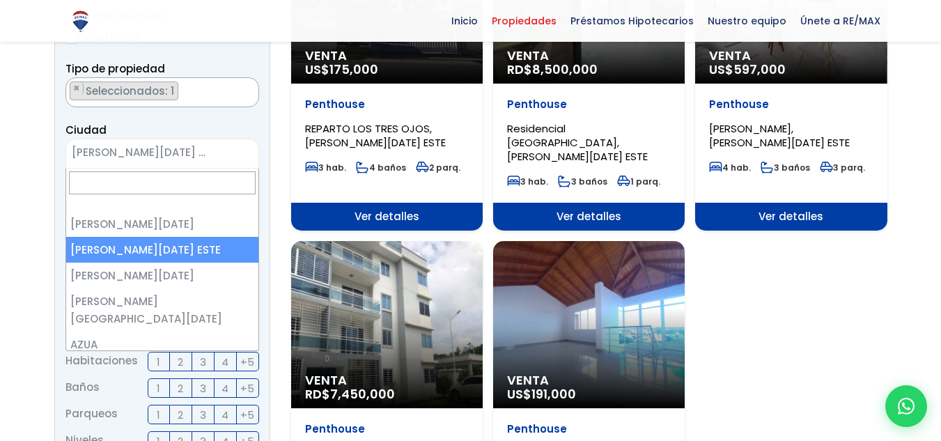
click at [222, 152] on span "[PERSON_NAME][DATE] ESTE" at bounding box center [144, 152] width 157 height 19
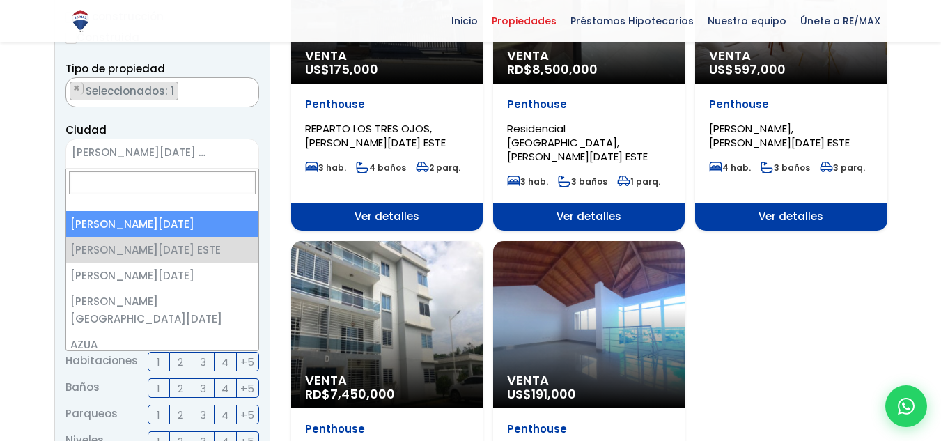
select select "1"
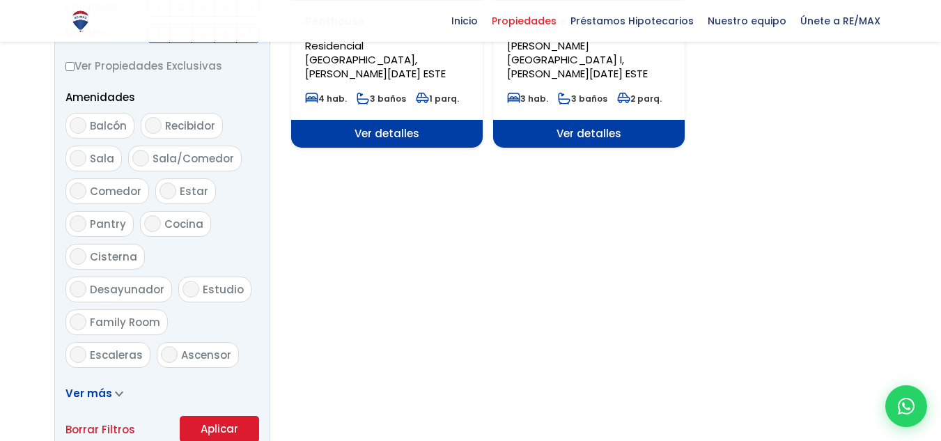
scroll to position [835, 0]
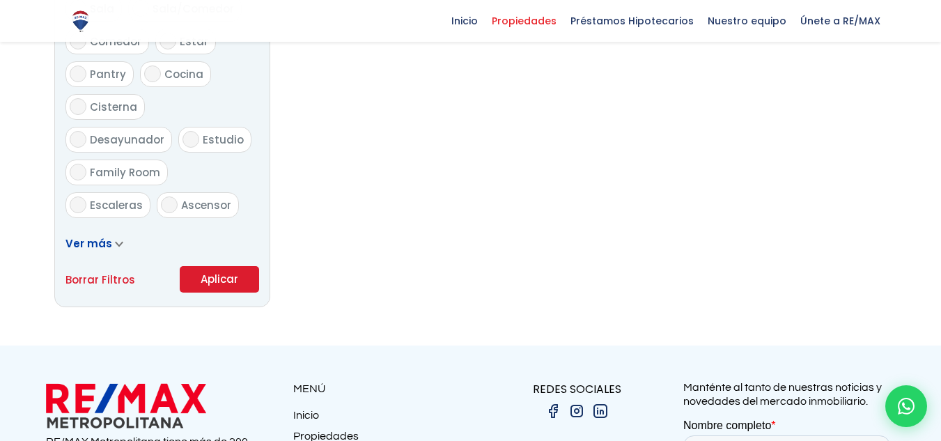
click at [223, 274] on button "Aplicar" at bounding box center [219, 279] width 79 height 26
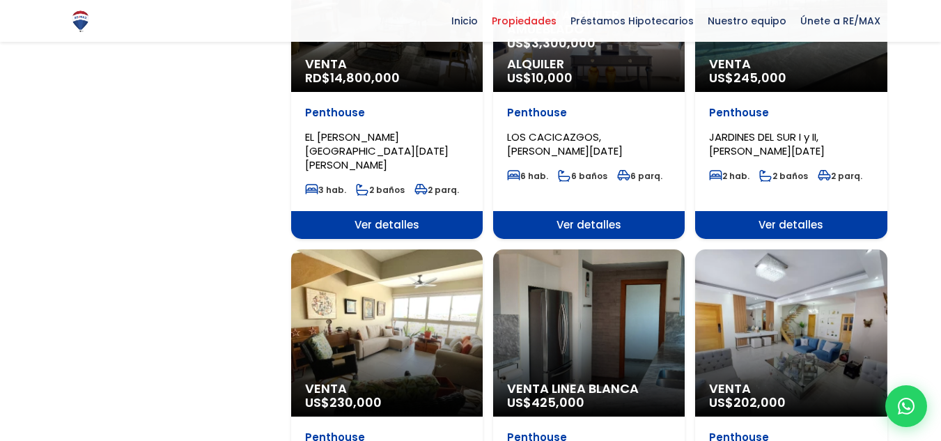
scroll to position [1044, 0]
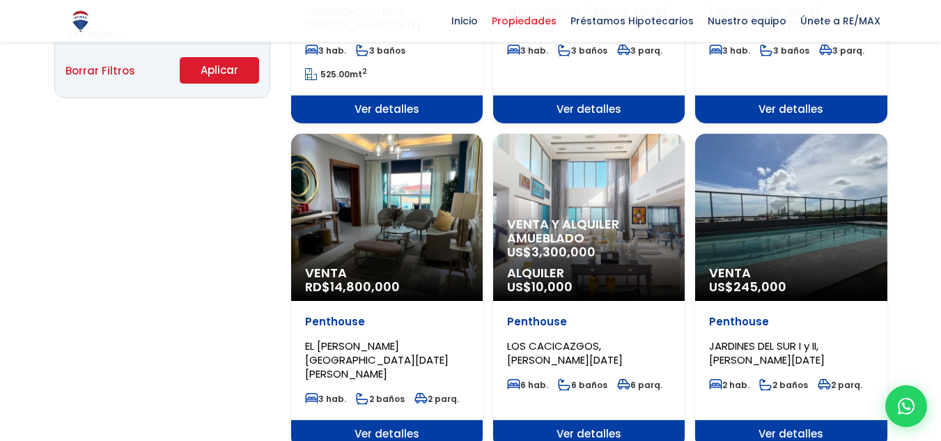
click at [740, 199] on div "Venta US$ 245,000" at bounding box center [790, 217] width 191 height 167
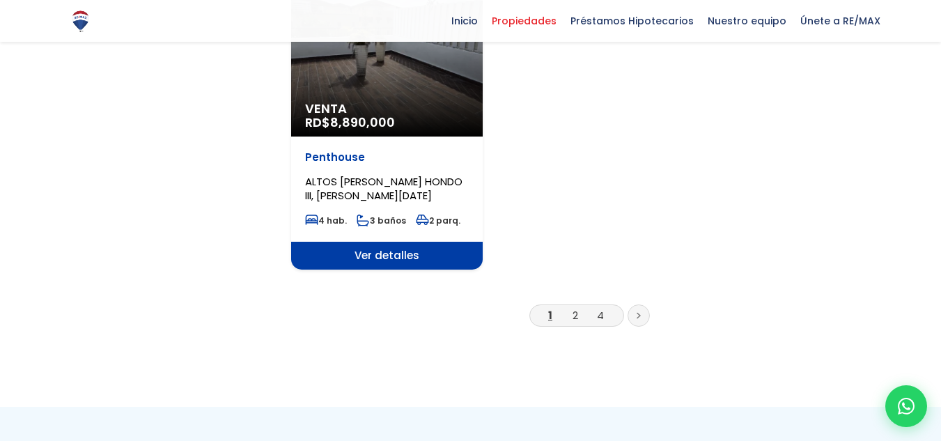
scroll to position [1880, 0]
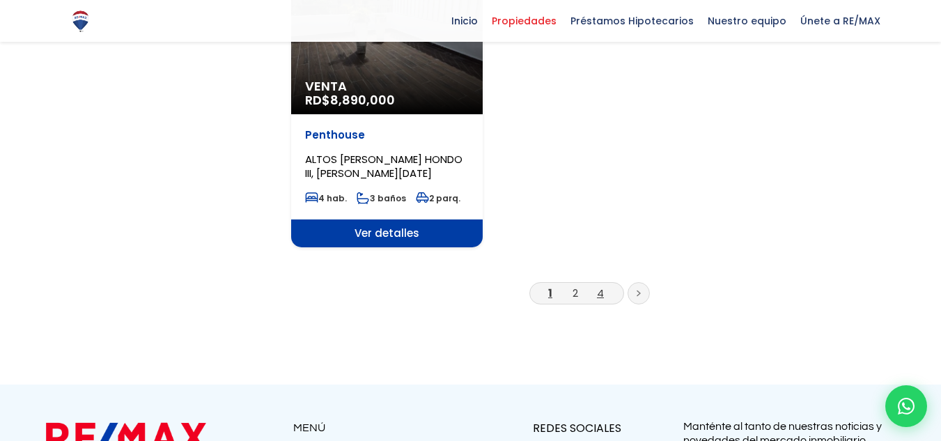
click at [600, 285] on link "4" at bounding box center [600, 292] width 7 height 15
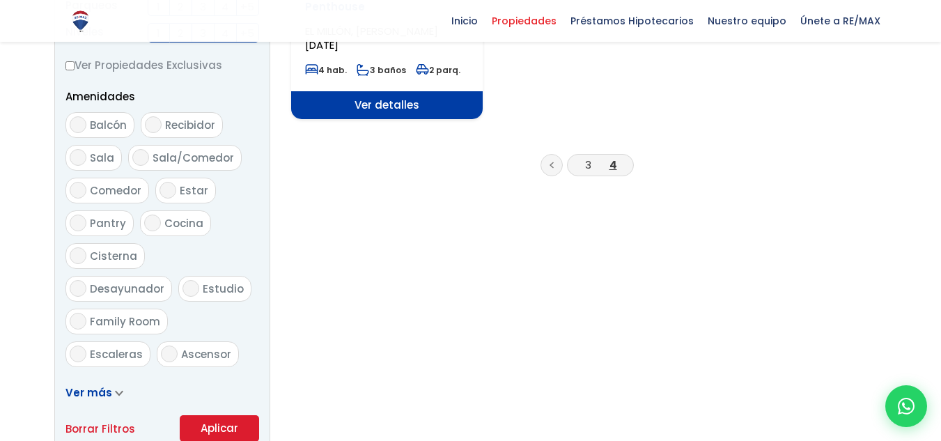
scroll to position [696, 0]
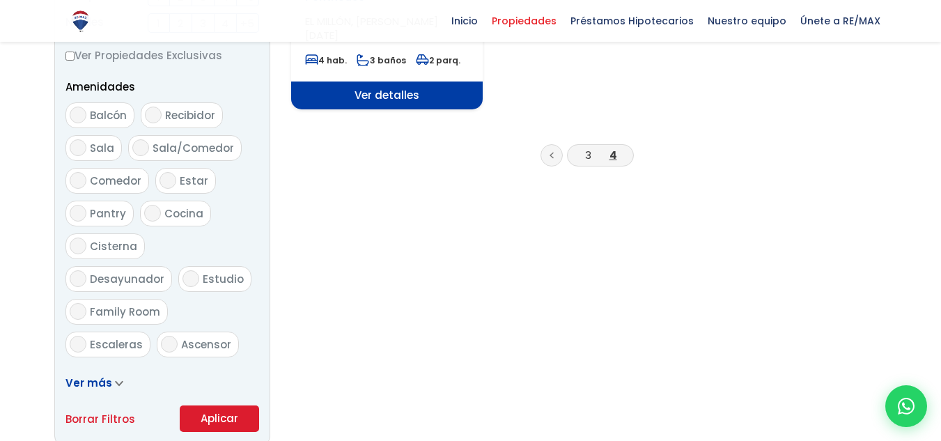
click at [552, 155] on icon at bounding box center [551, 155] width 4 height 7
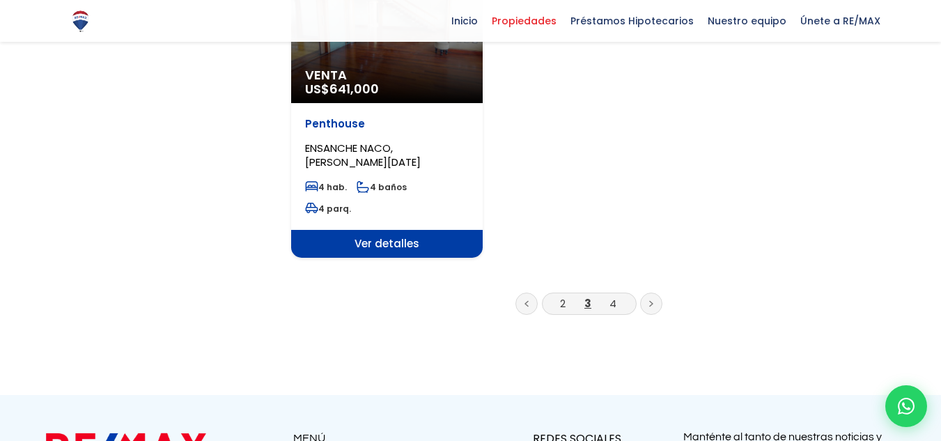
scroll to position [1880, 0]
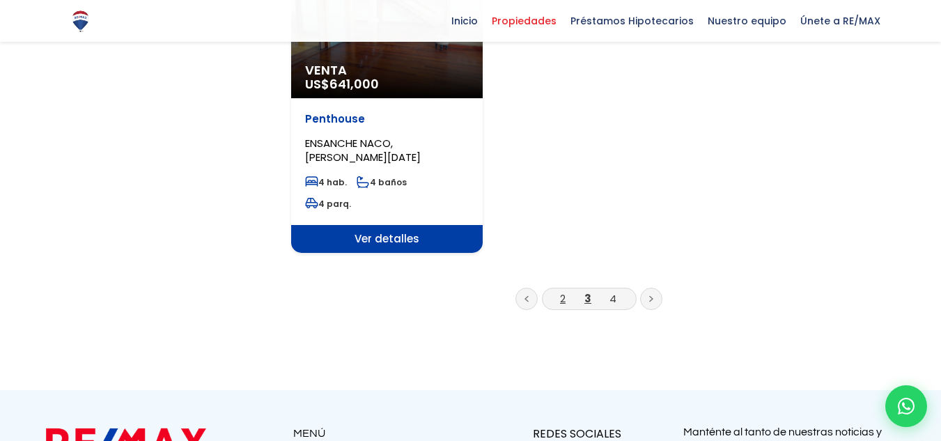
click at [562, 291] on link "2" at bounding box center [563, 298] width 6 height 15
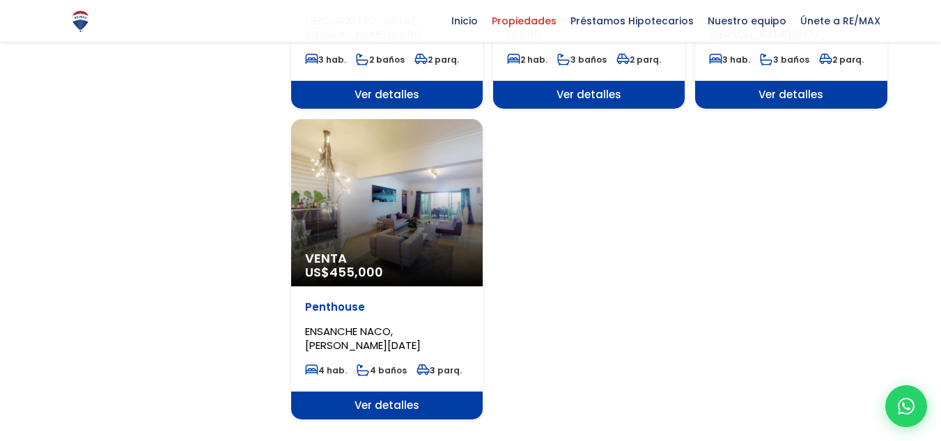
scroll to position [1740, 0]
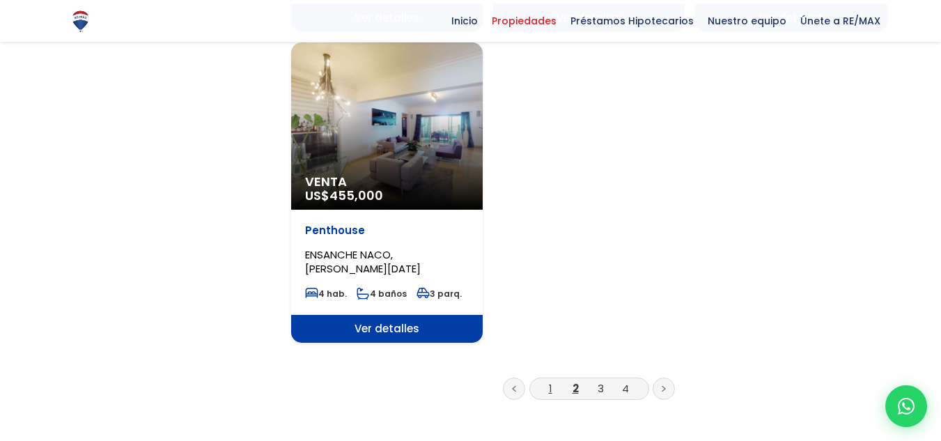
click at [549, 381] on link "1" at bounding box center [550, 388] width 3 height 15
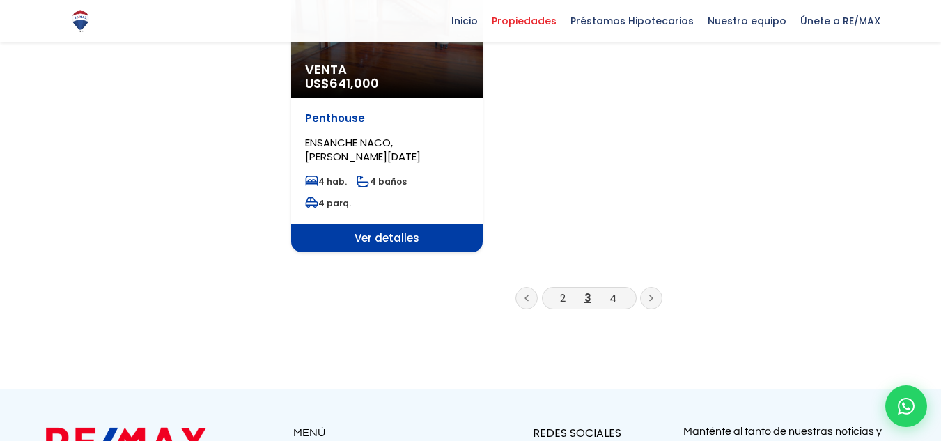
scroll to position [1880, 0]
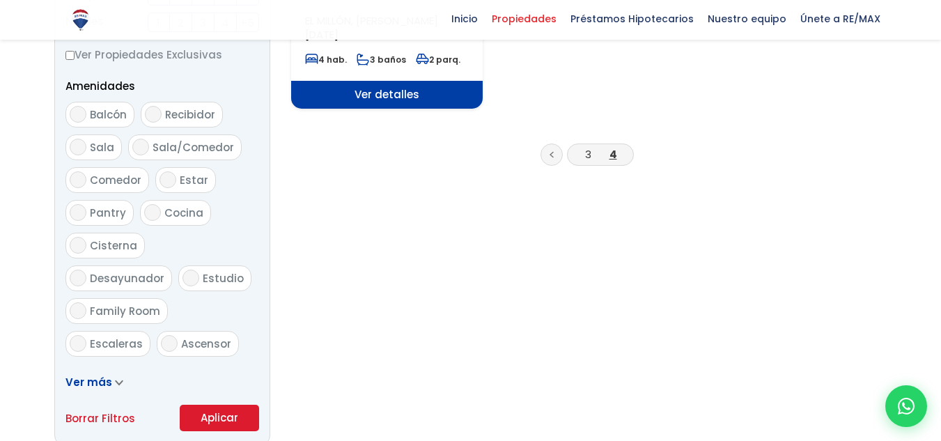
scroll to position [212, 0]
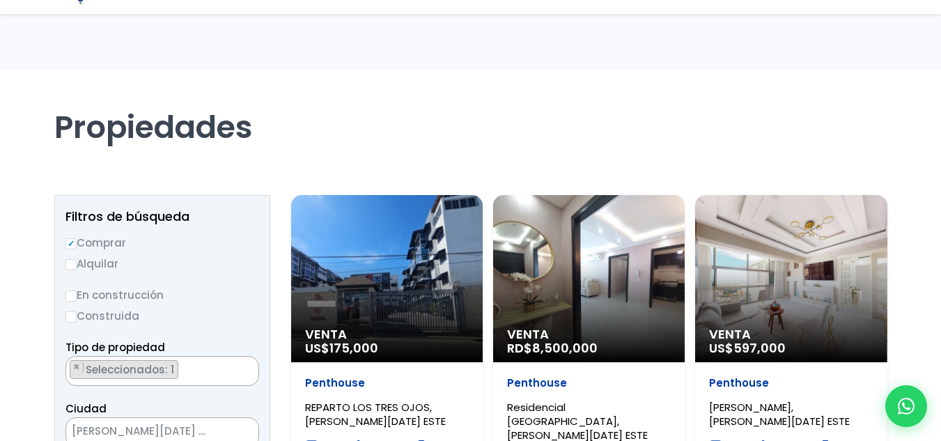
select select "1"
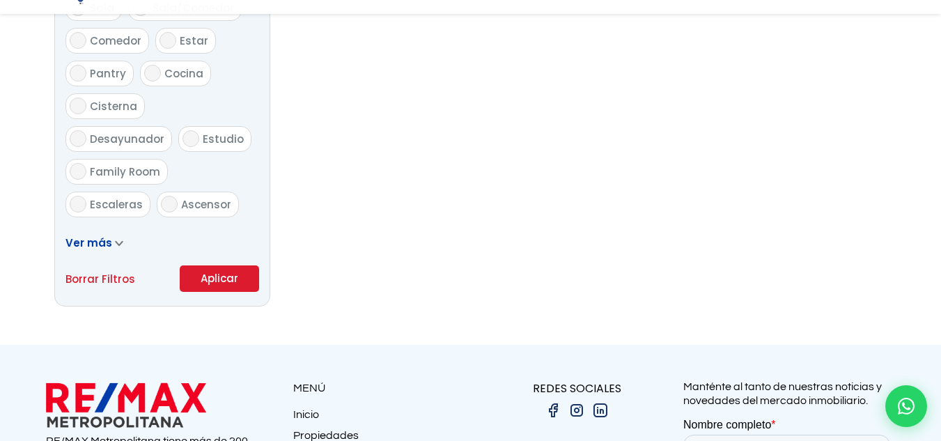
scroll to position [212, 0]
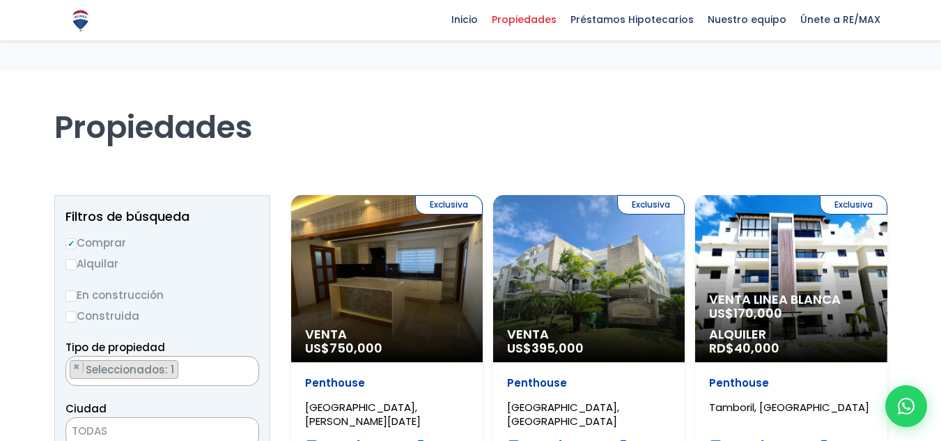
select select "148"
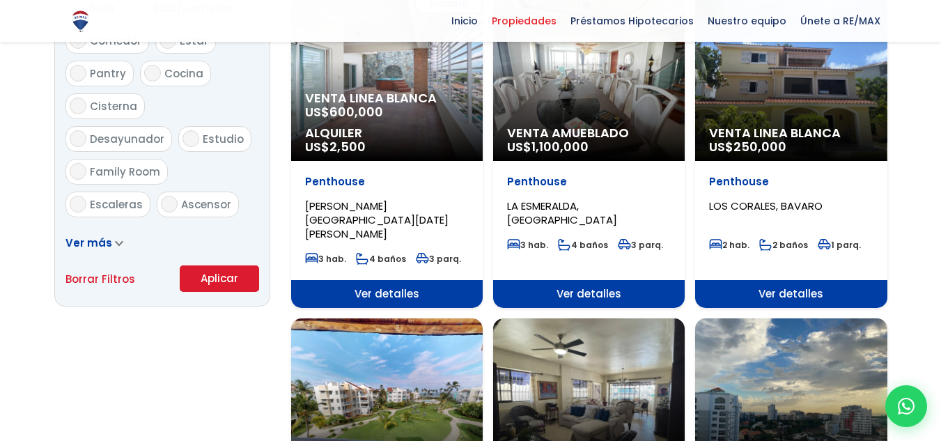
scroll to position [835, 0]
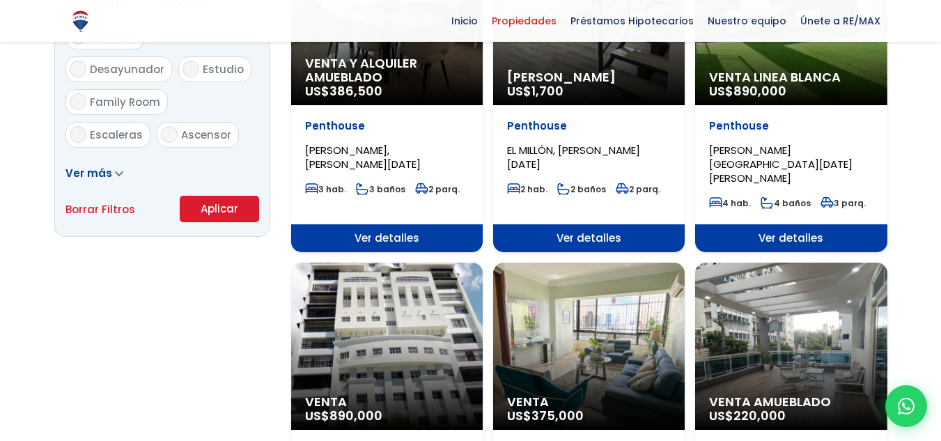
scroll to position [905, 0]
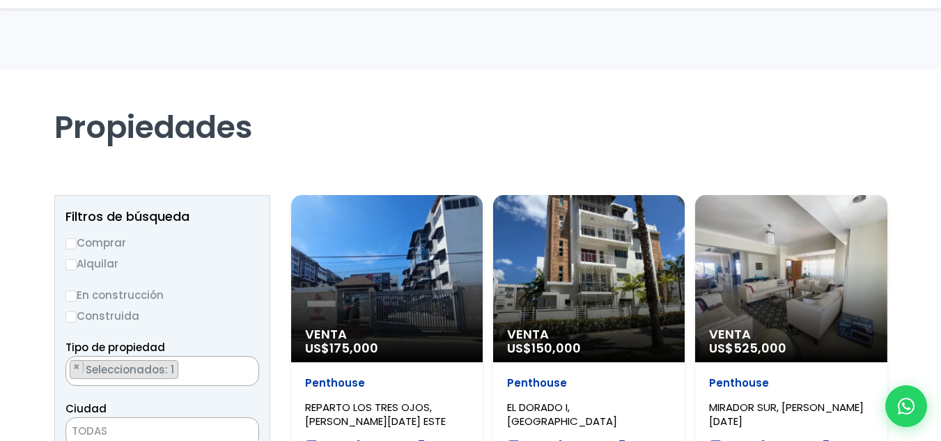
select select "148"
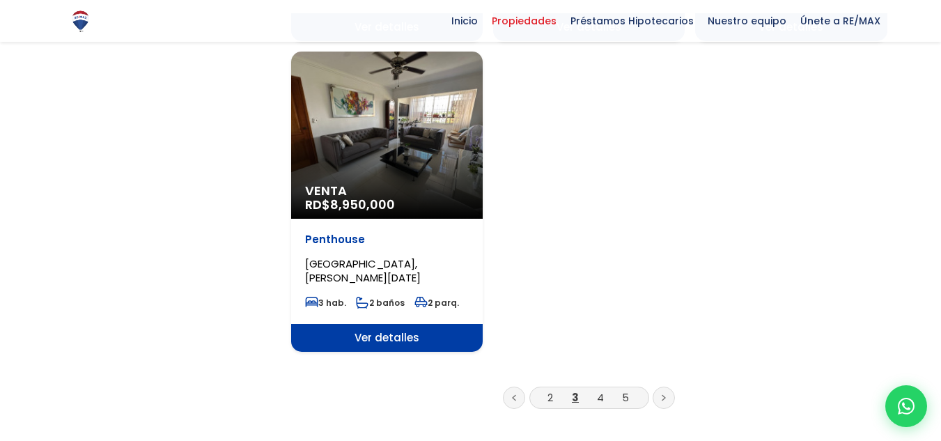
scroll to position [1740, 0]
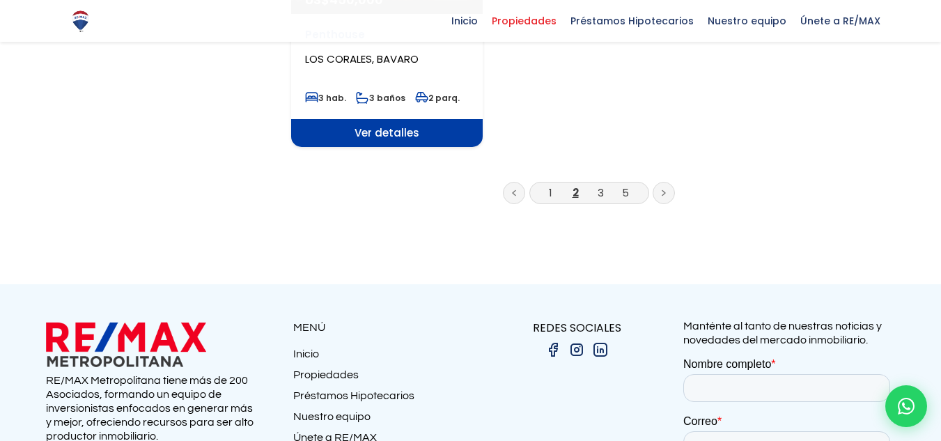
scroll to position [1949, 0]
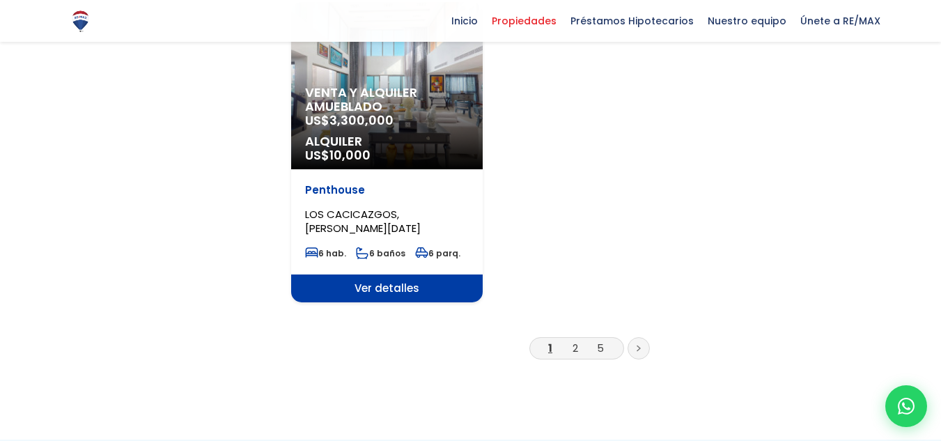
scroll to position [1810, 0]
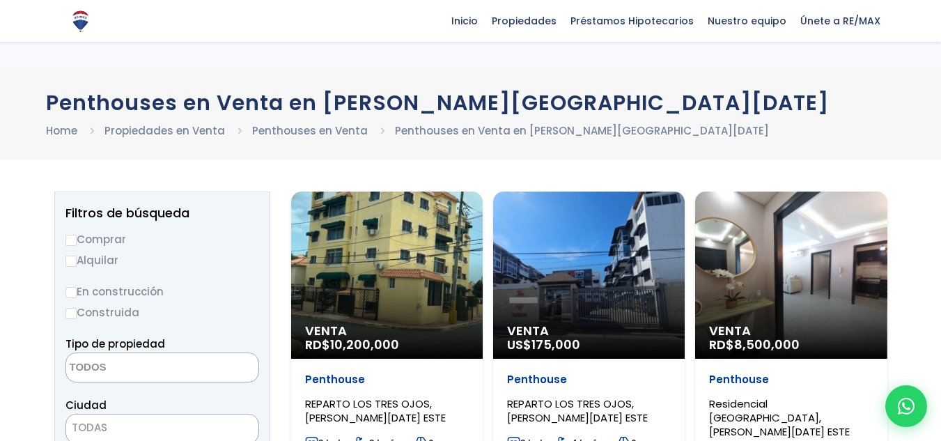
select select "penthouse"
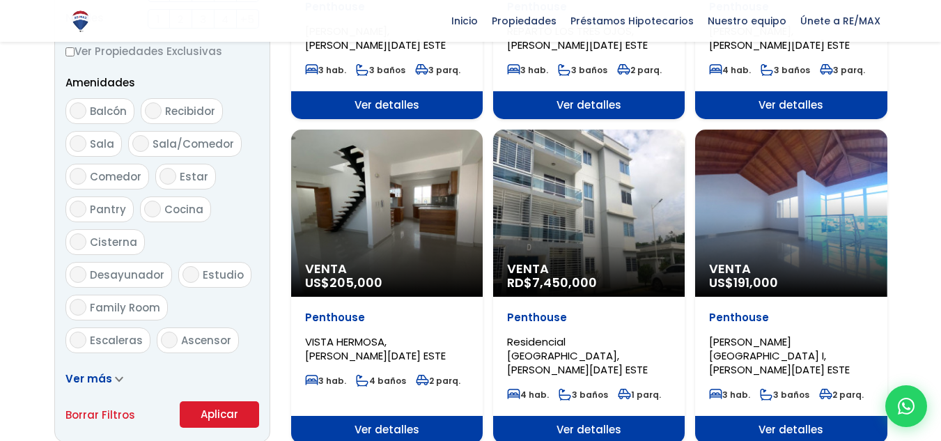
scroll to position [696, 0]
